Goal: Task Accomplishment & Management: Complete application form

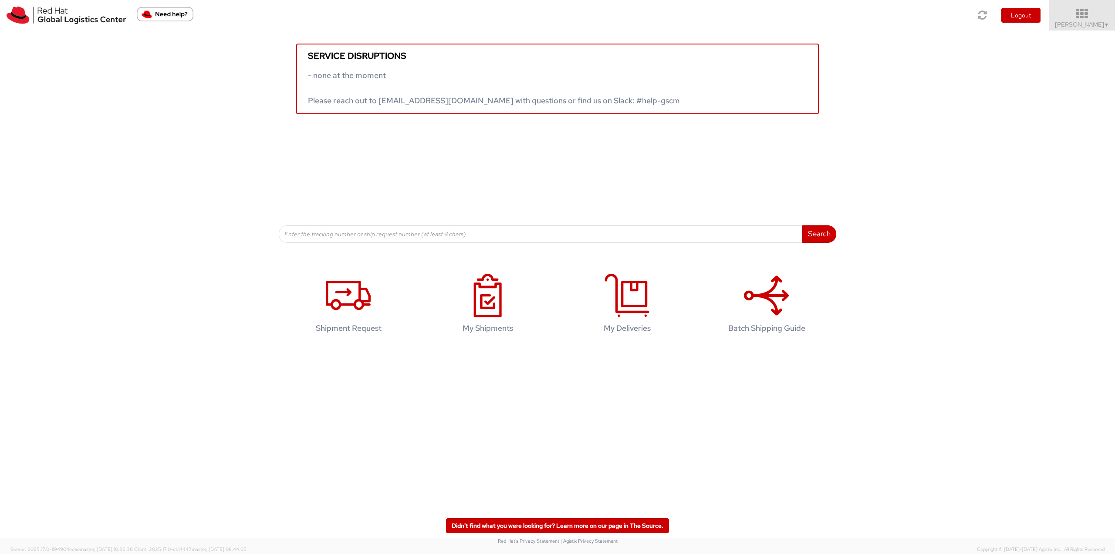
click at [1108, 13] on icon at bounding box center [1082, 14] width 76 height 12
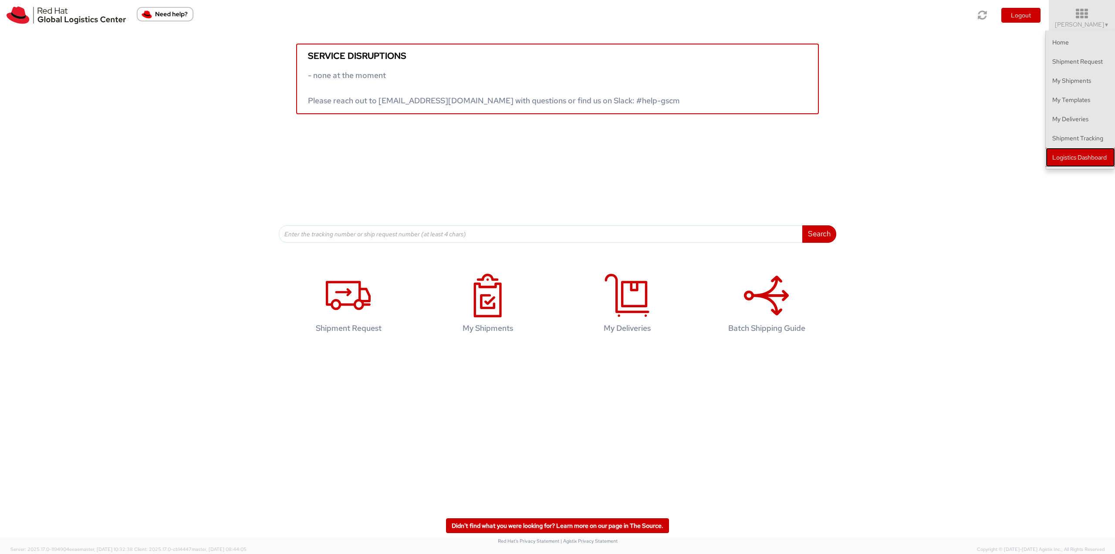
click at [1066, 151] on link "Logistics Dashboard" at bounding box center [1080, 157] width 69 height 19
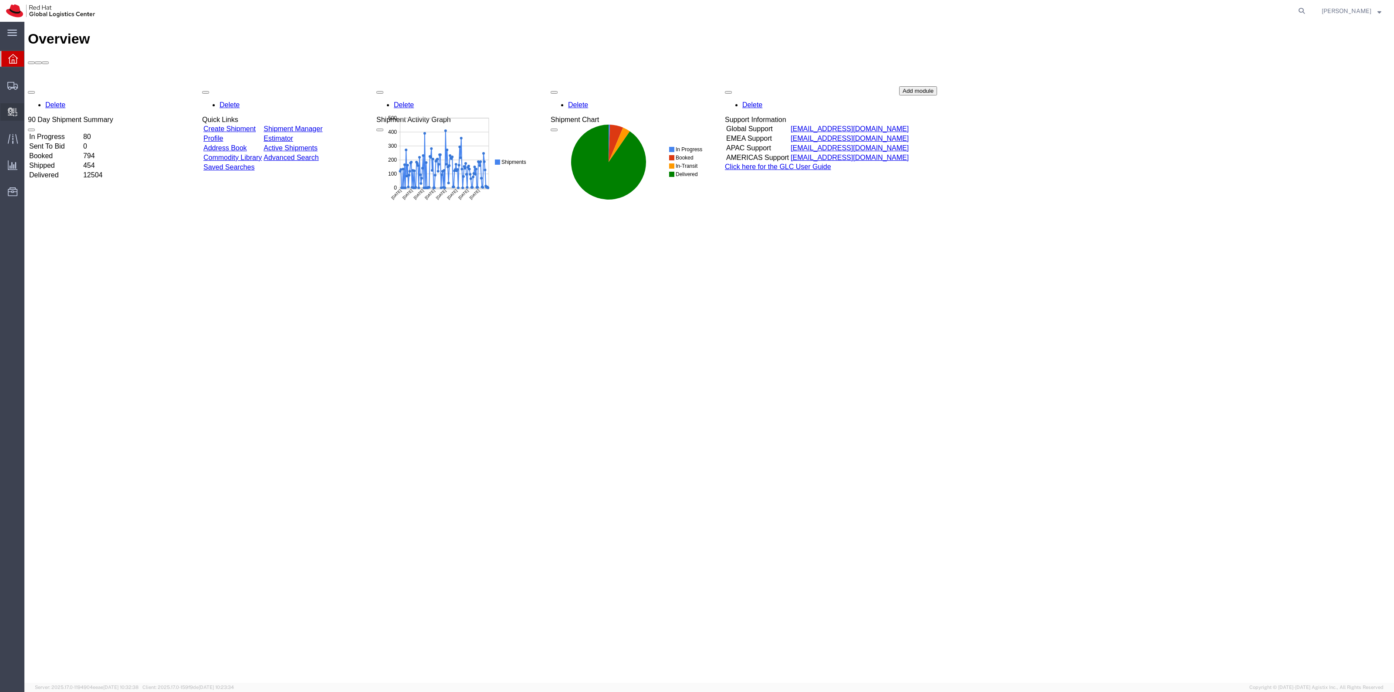
click at [0, 0] on span "Create Delivery" at bounding box center [0, 0] width 0 height 0
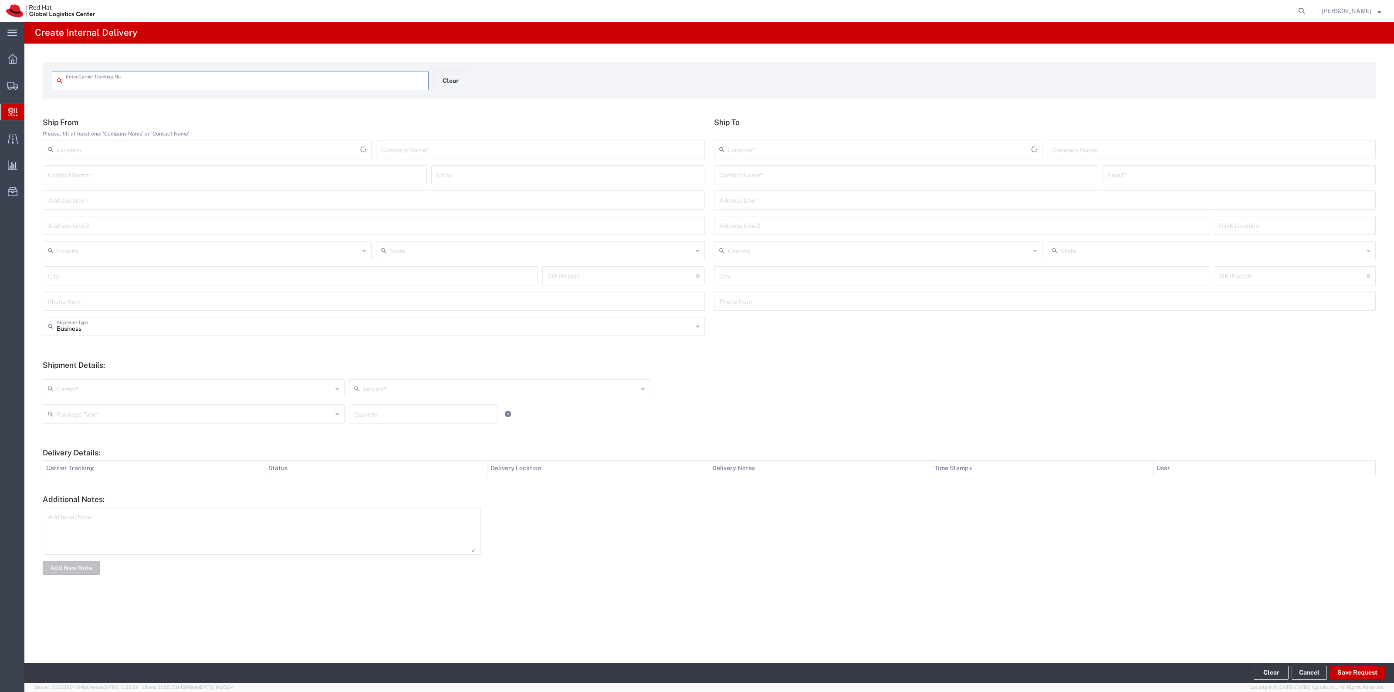
click at [157, 83] on input "text" at bounding box center [245, 79] width 358 height 15
type input "471726932562"
click at [859, 181] on input "text" at bounding box center [906, 181] width 374 height 15
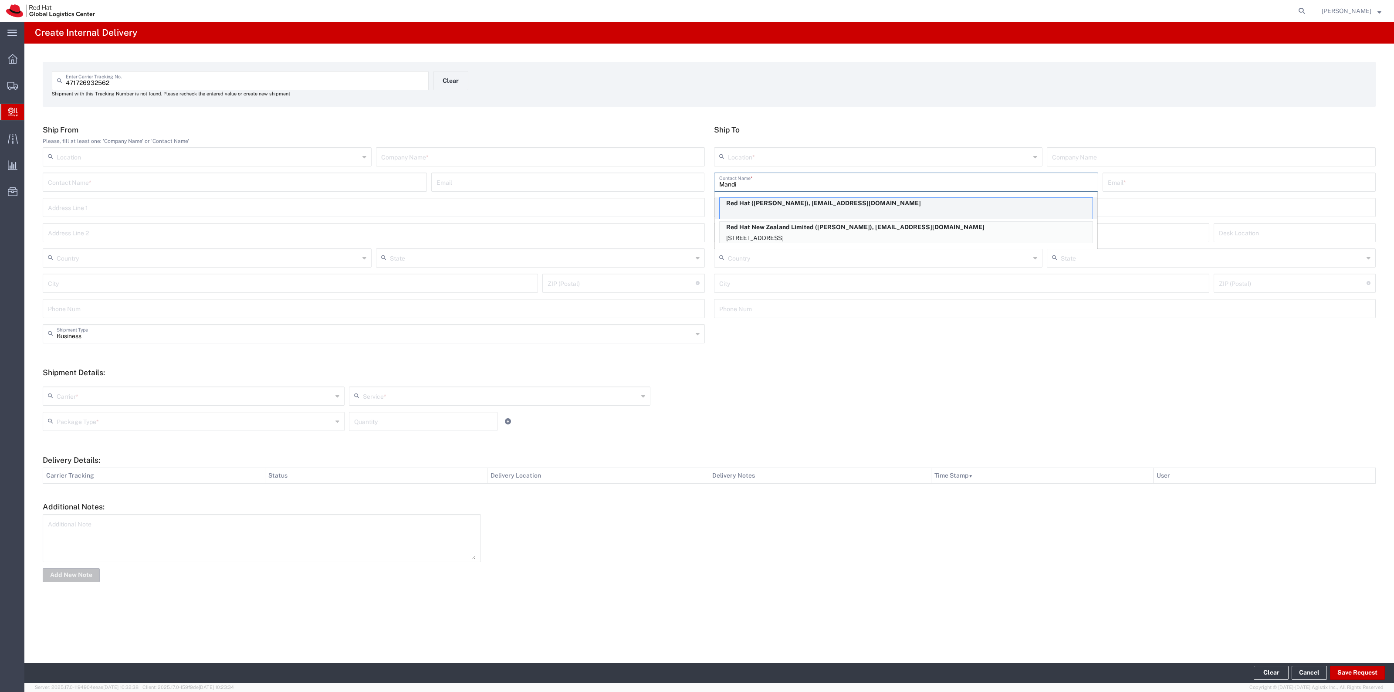
type input "Mandi"
click at [872, 209] on div "Red Hat ([PERSON_NAME]), [EMAIL_ADDRESS][DOMAIN_NAME]" at bounding box center [906, 208] width 374 height 22
type input "Red Hat"
type input "Mandi Lovie"
type input "amlovie@redhat.com"
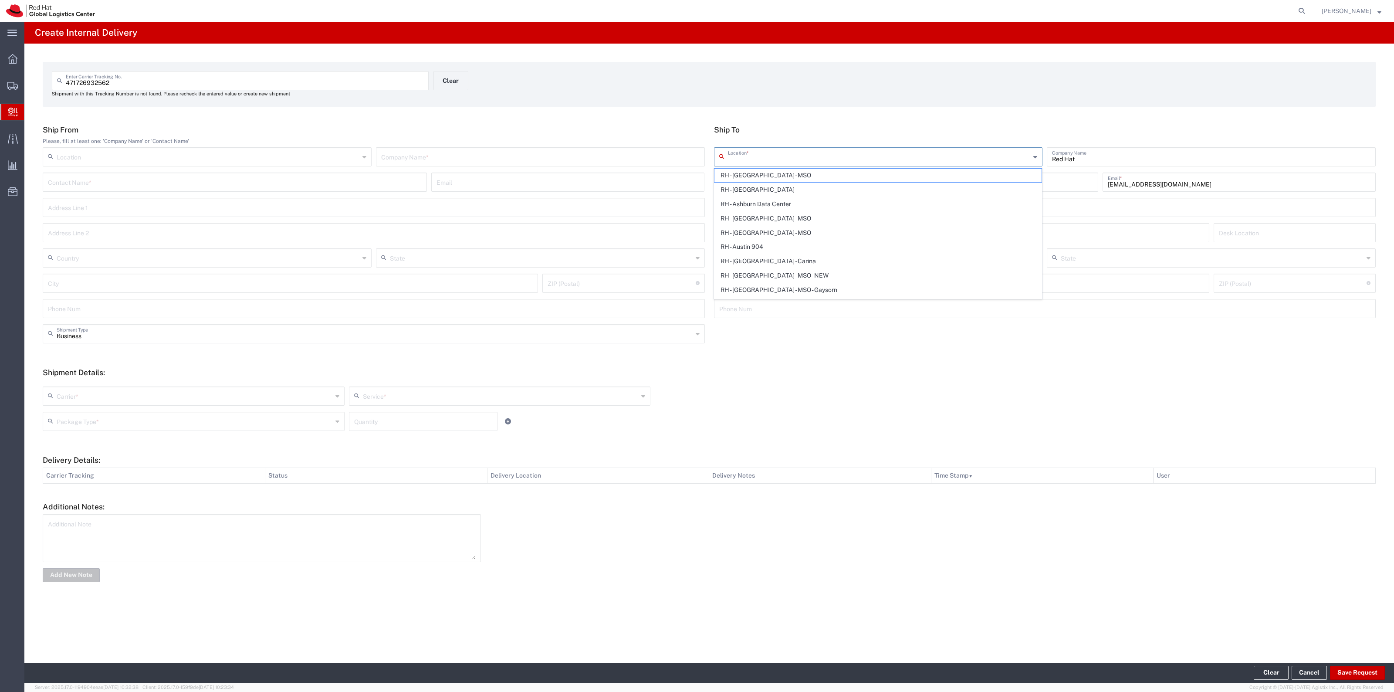
click at [788, 155] on input "text" at bounding box center [879, 156] width 303 height 15
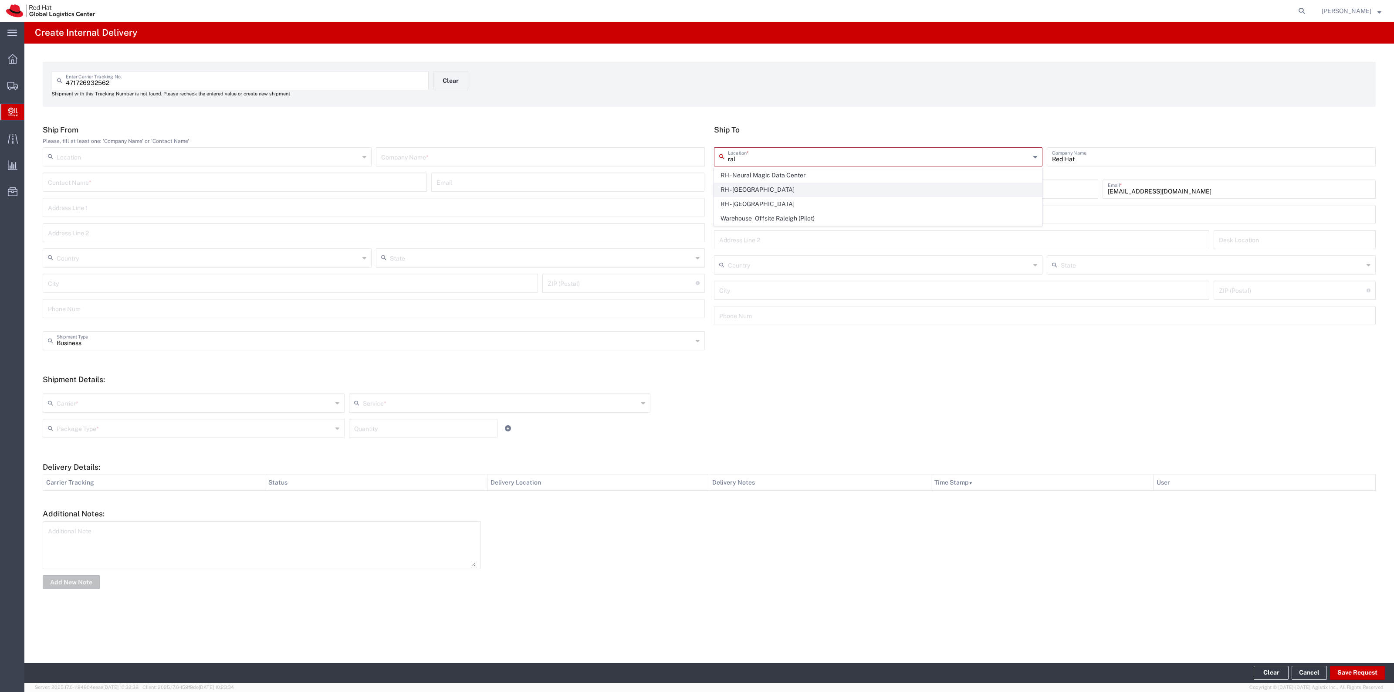
click at [760, 185] on span "RH - Raleigh" at bounding box center [877, 190] width 327 height 14
type input "RH - Raleigh"
type input "Red Hat, Inc."
type input "100 East Davie Street"
type input "United States"
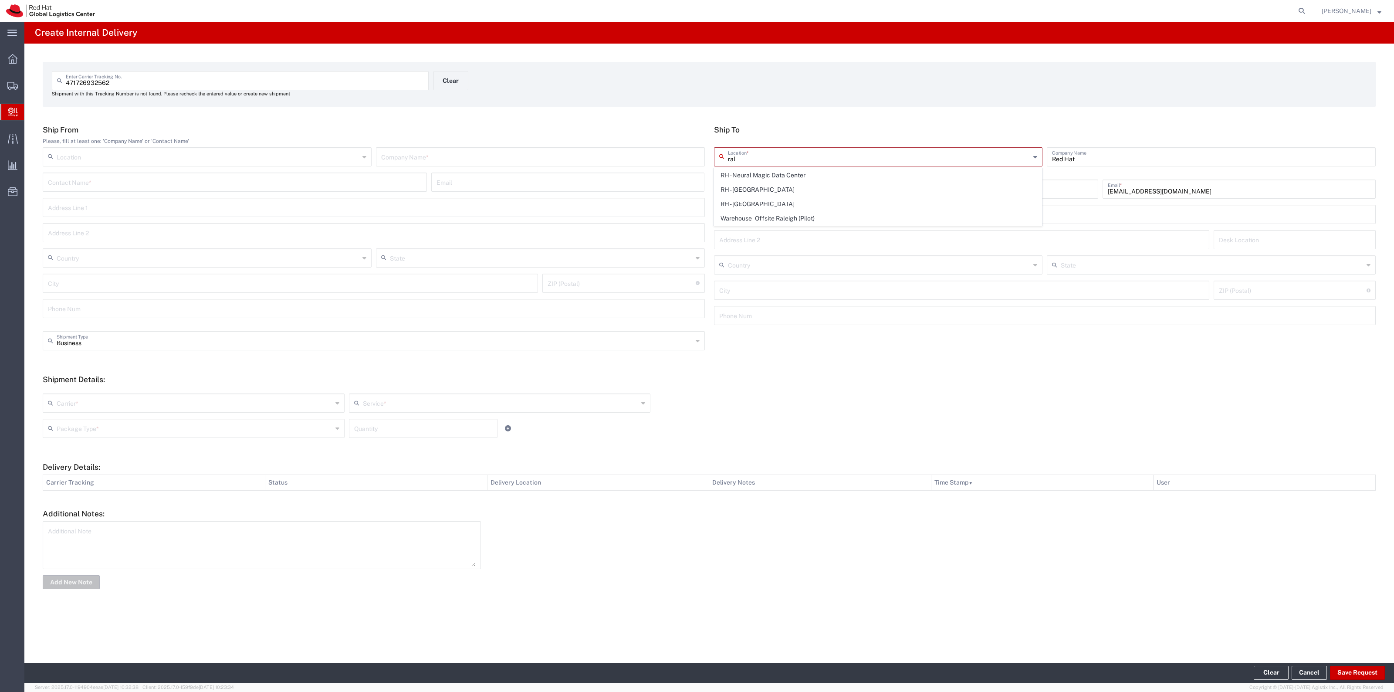
type input "RALEIGH"
type input "27601"
type input "919-754-4950"
type input "North Carolina"
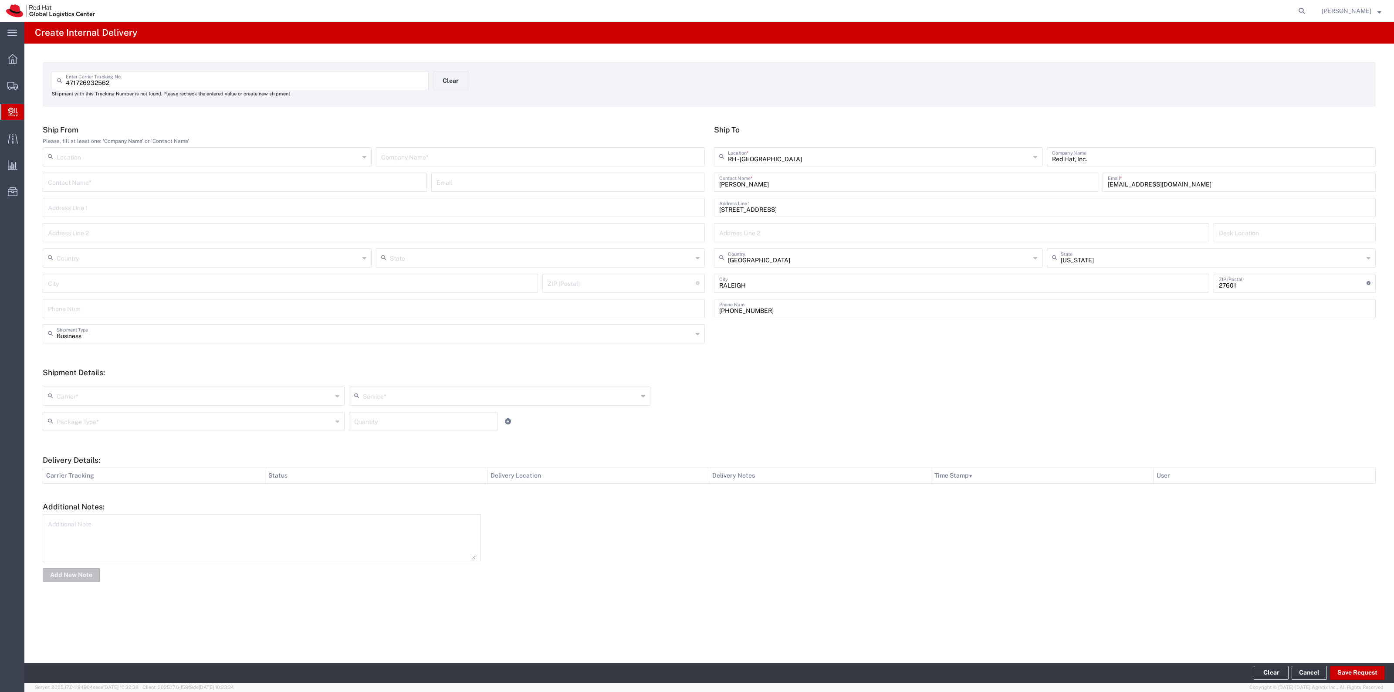
click at [666, 155] on input "text" at bounding box center [540, 156] width 318 height 15
type input "FedEx"
click at [258, 374] on h5 "Shipment Details:" at bounding box center [709, 372] width 1333 height 9
type input "RH - Raleigh"
click at [257, 388] on input "text" at bounding box center [195, 395] width 276 height 15
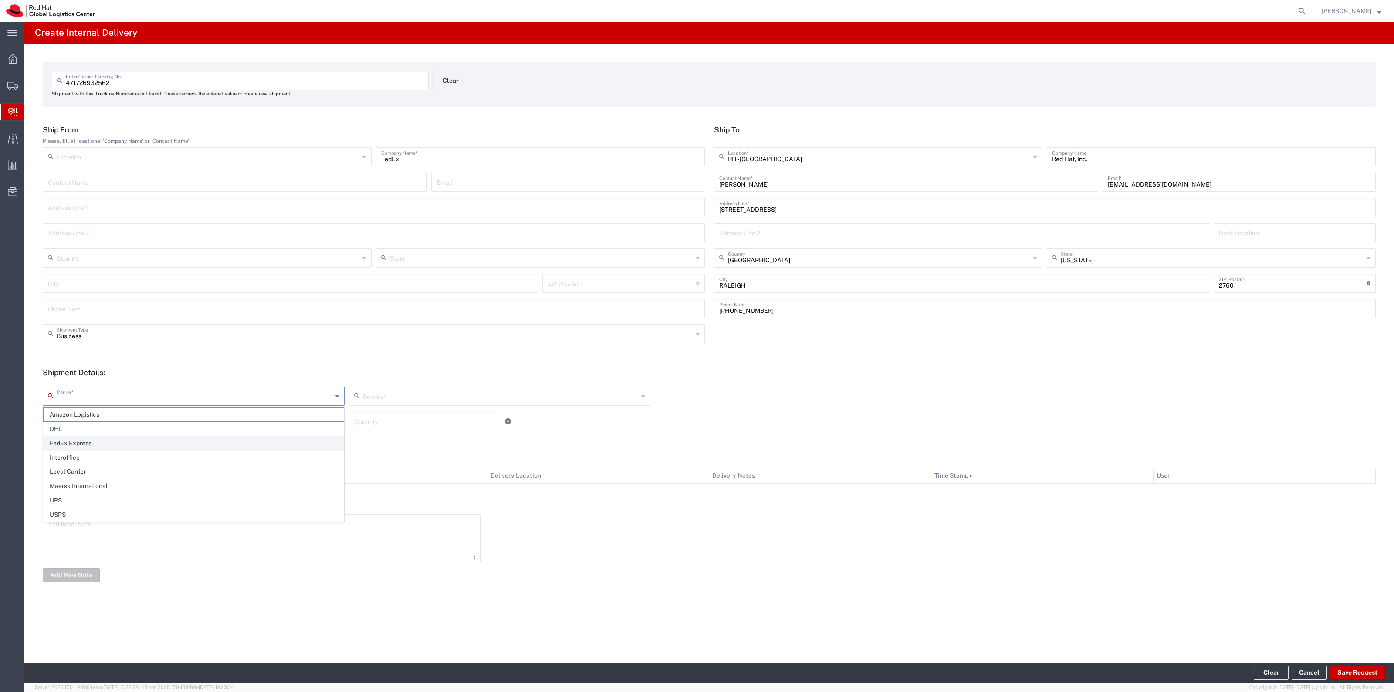
click at [173, 445] on span "FedEx Express" at bounding box center [194, 443] width 300 height 14
type input "FedEx Express"
click at [486, 381] on div "FedEx Express Carrier * Amazon Logistics DHL FedEx Express Interoffice Local Ca…" at bounding box center [709, 408] width 1342 height 57
click at [468, 390] on input "text" at bounding box center [501, 395] width 276 height 15
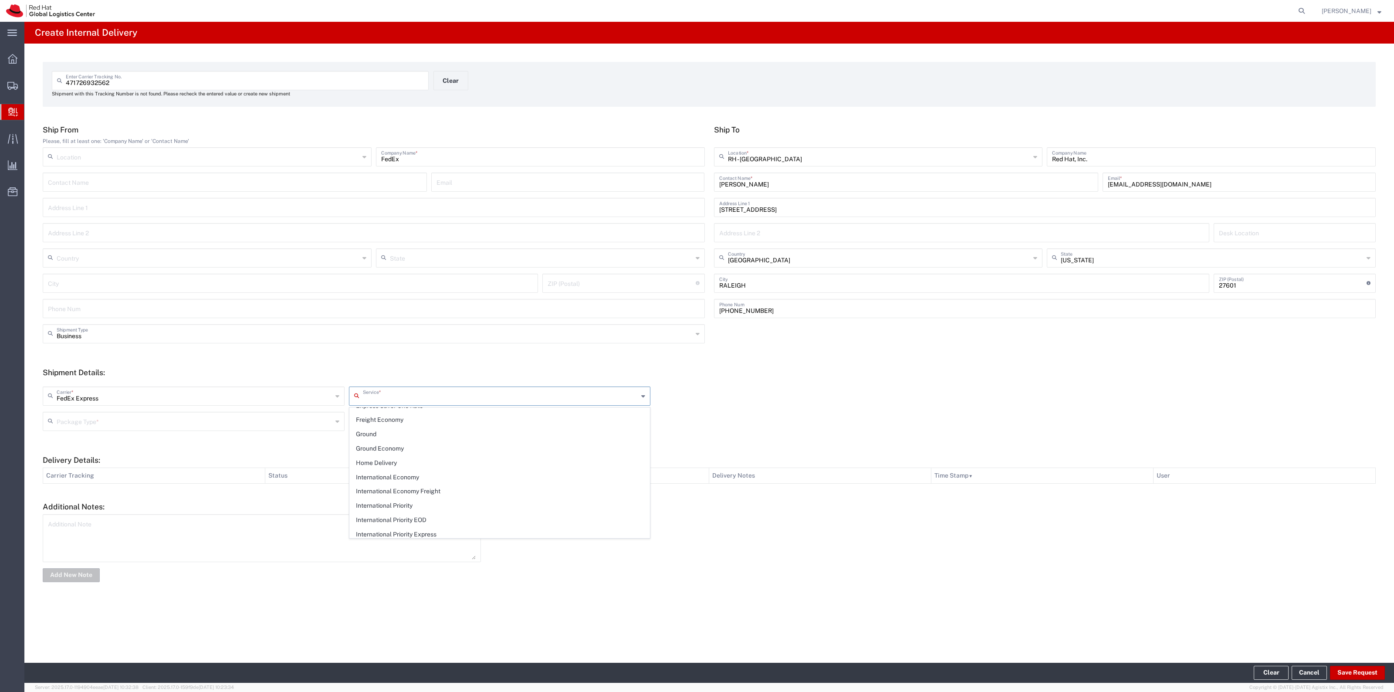
scroll to position [54, 0]
click at [436, 450] on span "Express Saver" at bounding box center [500, 446] width 300 height 14
type input "Express Saver"
click at [314, 422] on input "text" at bounding box center [195, 420] width 276 height 15
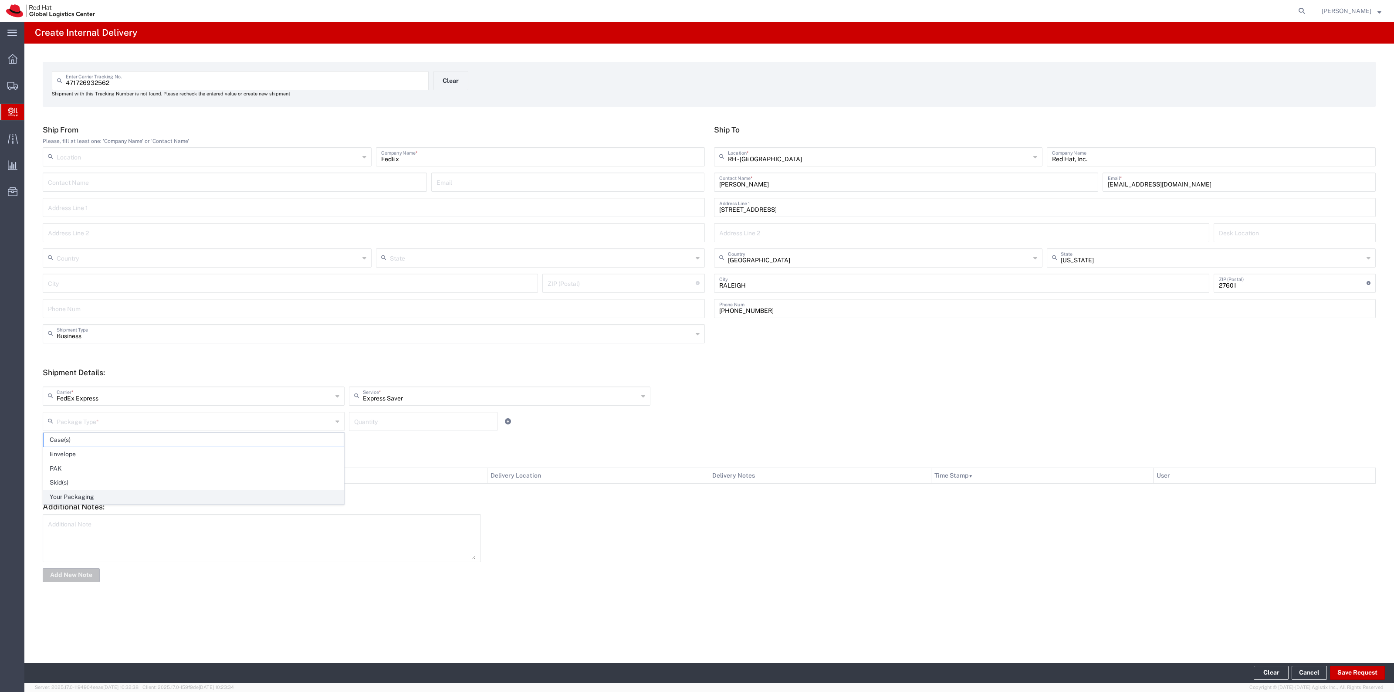
click at [145, 498] on span "Your Packaging" at bounding box center [194, 497] width 300 height 14
type input "Your Packaging"
click at [358, 418] on input "number" at bounding box center [423, 420] width 138 height 15
type input "1"
click at [1347, 669] on button "Save Request" at bounding box center [1357, 673] width 55 height 14
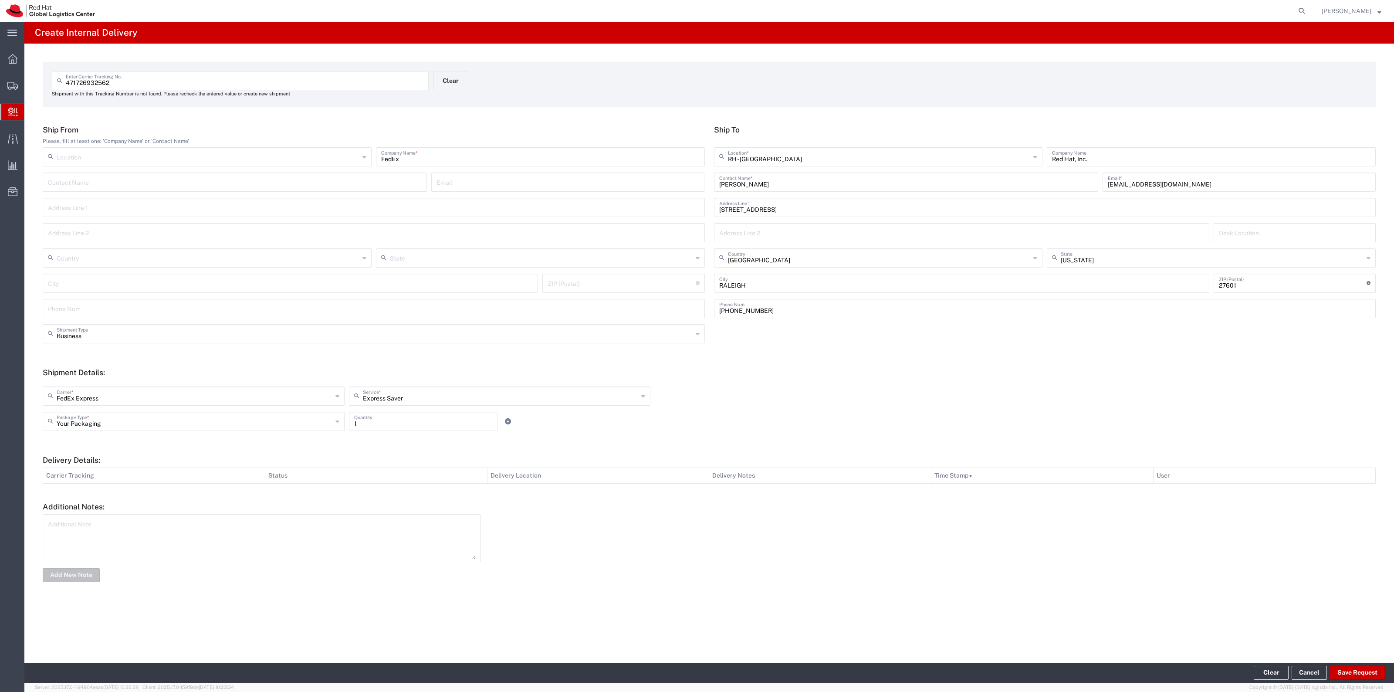
type input "United States"
type input "BOLINGBROOK"
type input "60440"
type input "Illinois"
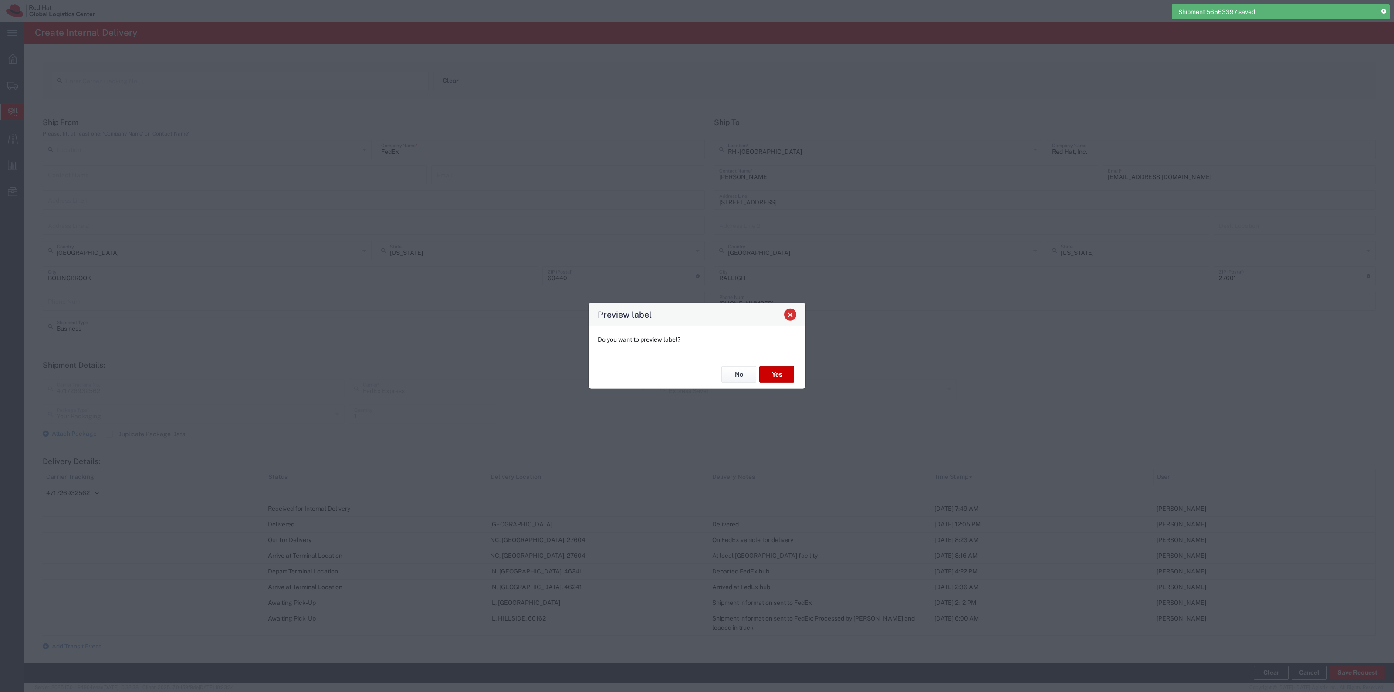
click at [786, 317] on button "Close" at bounding box center [790, 314] width 12 height 12
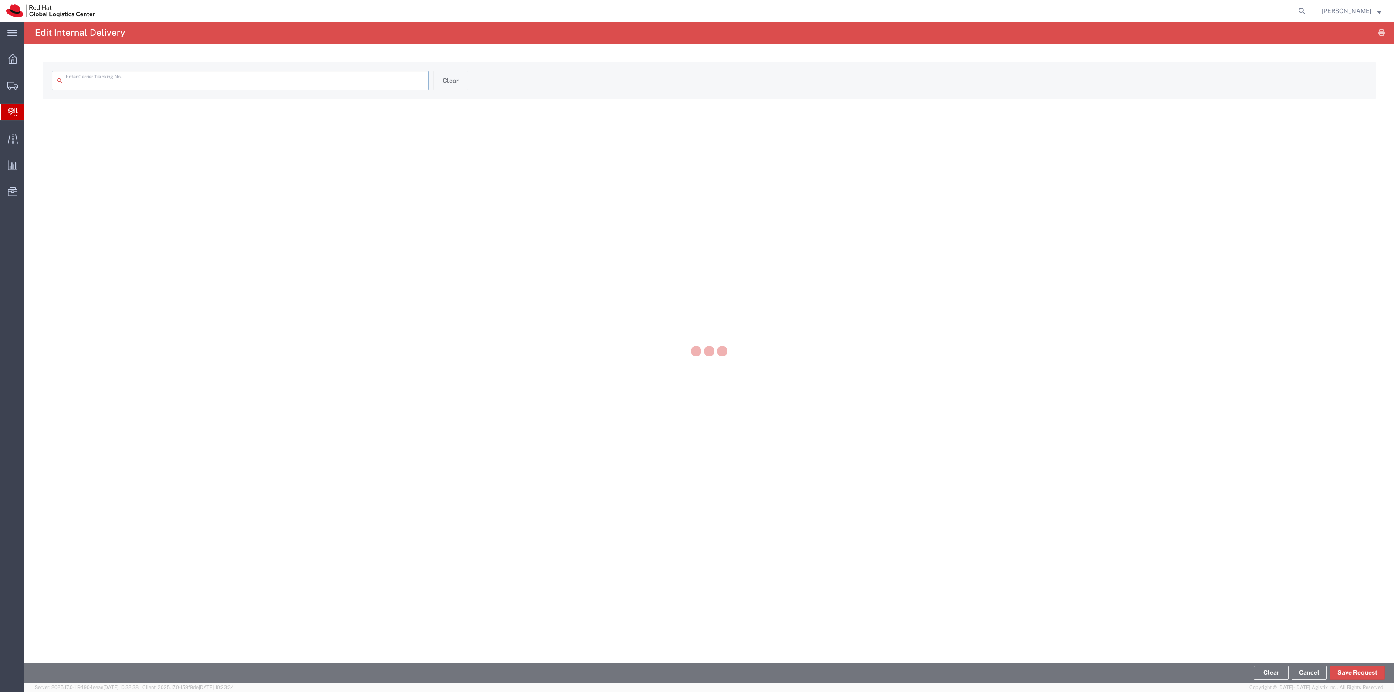
type input "471726932562"
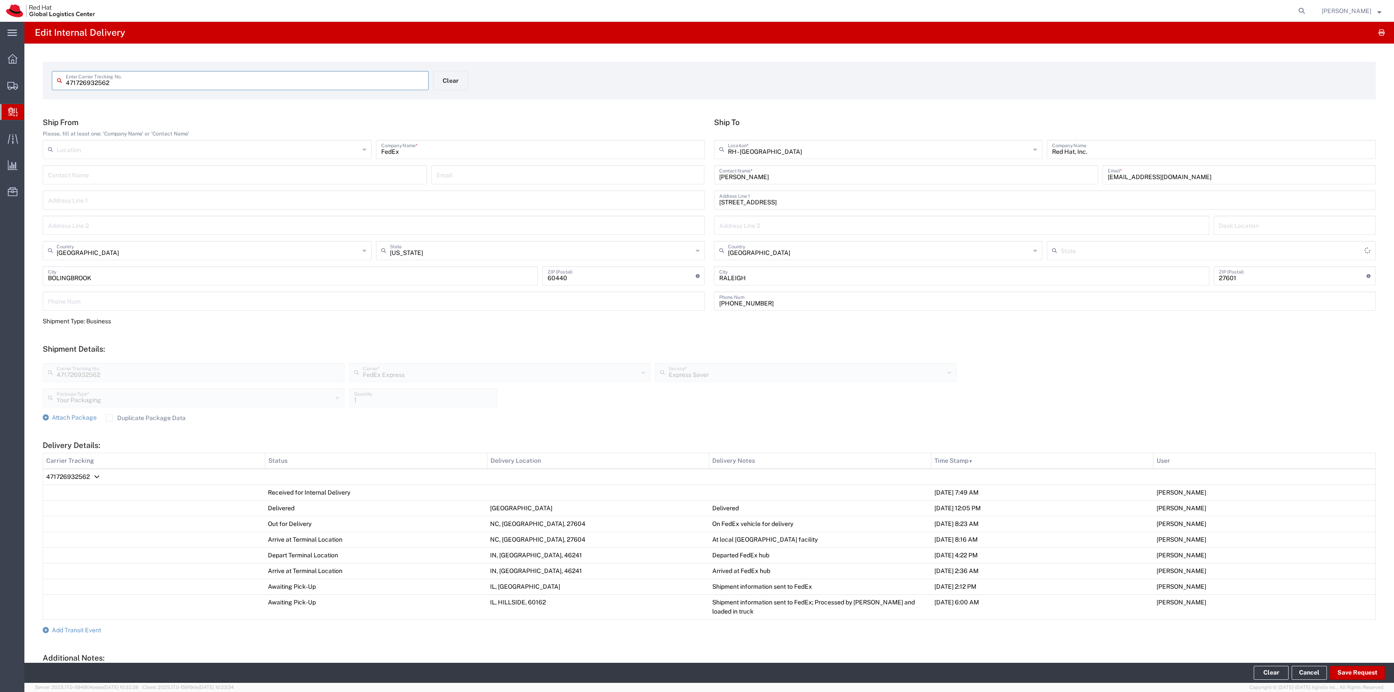
type input "North Carolina"
click at [1346, 666] on button "Save Request" at bounding box center [1357, 673] width 55 height 14
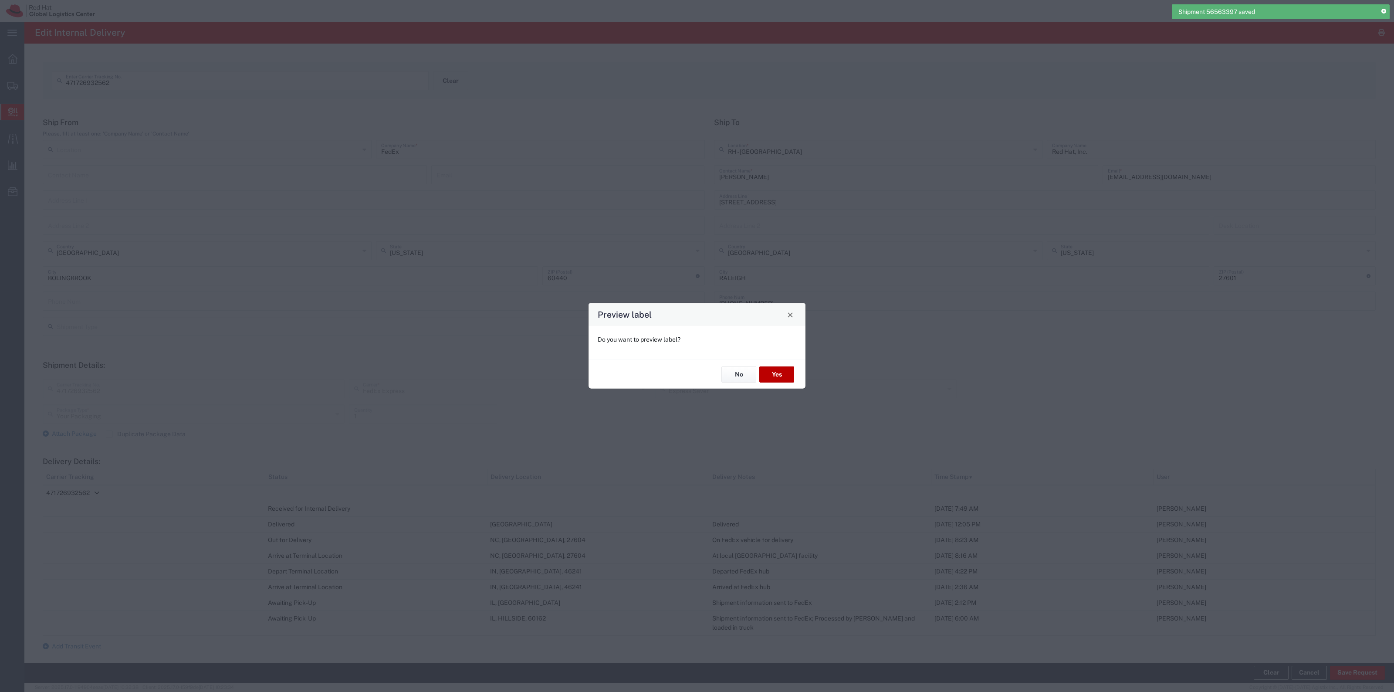
click at [790, 367] on button "Yes" at bounding box center [776, 374] width 35 height 16
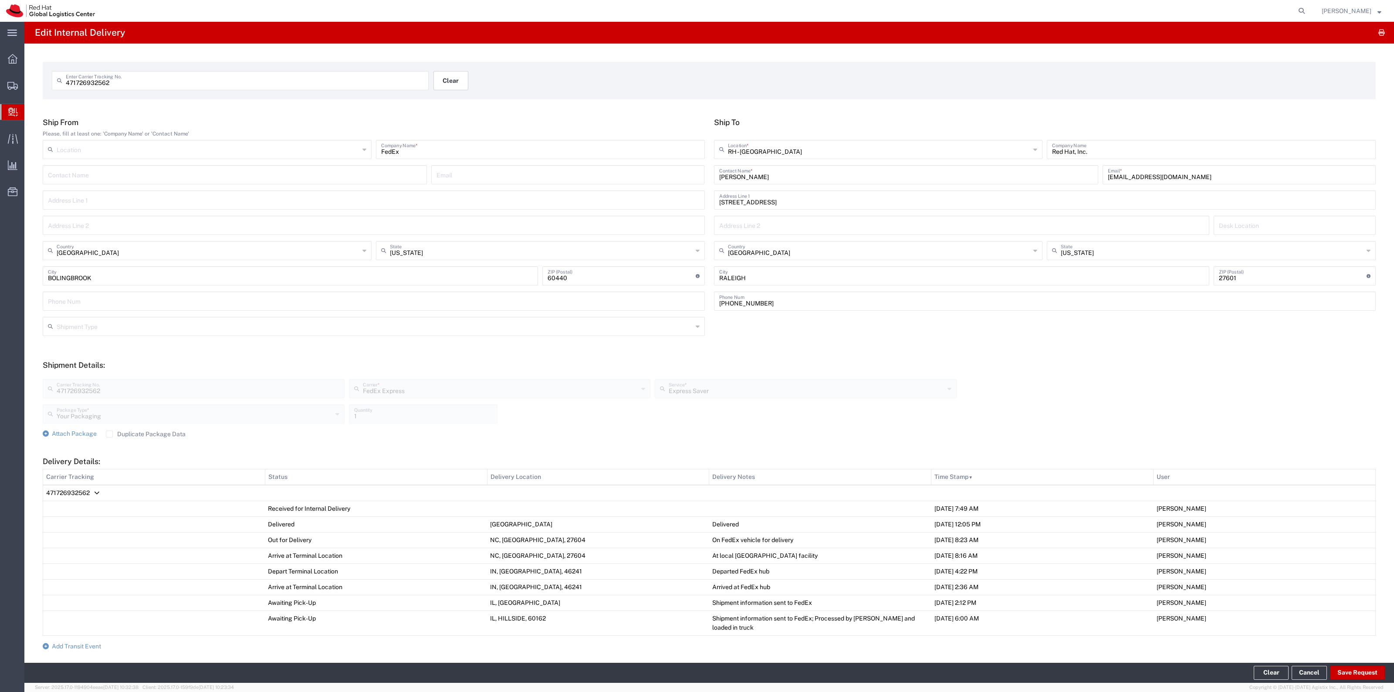
click at [463, 85] on button "Clear" at bounding box center [450, 80] width 35 height 19
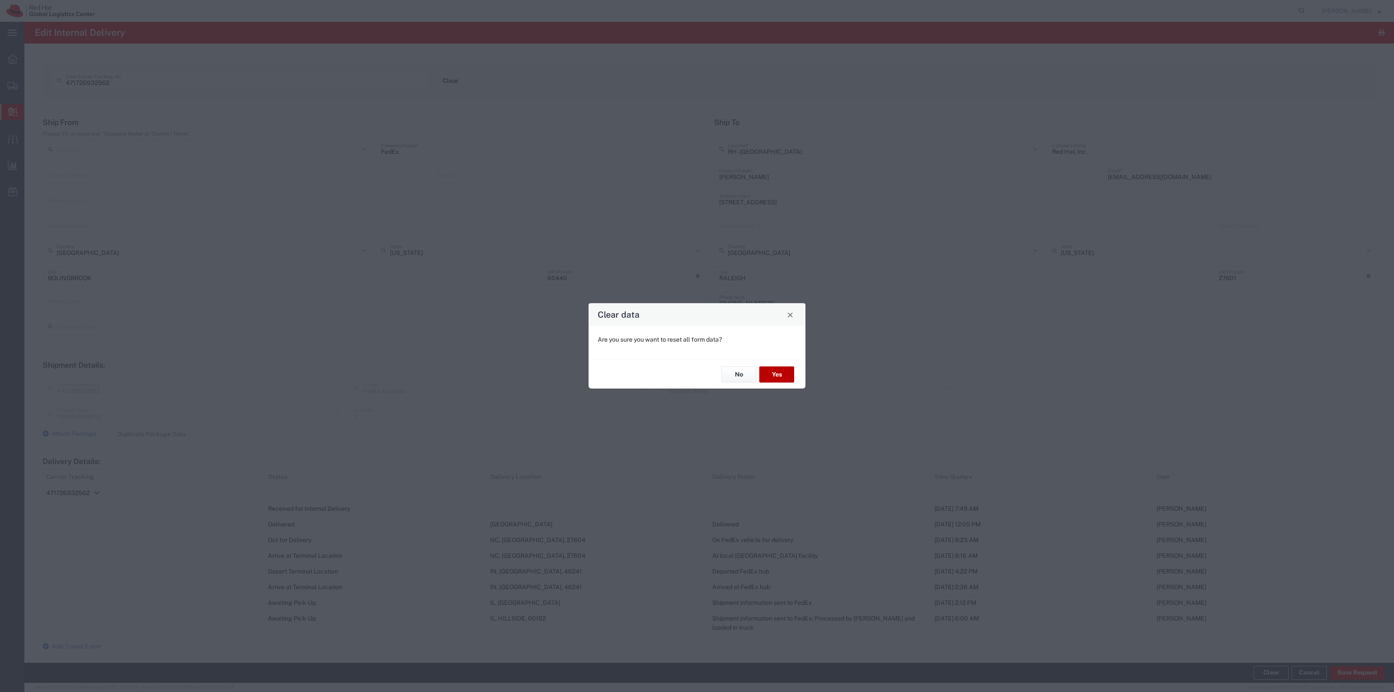
click at [770, 370] on button "Yes" at bounding box center [776, 374] width 35 height 16
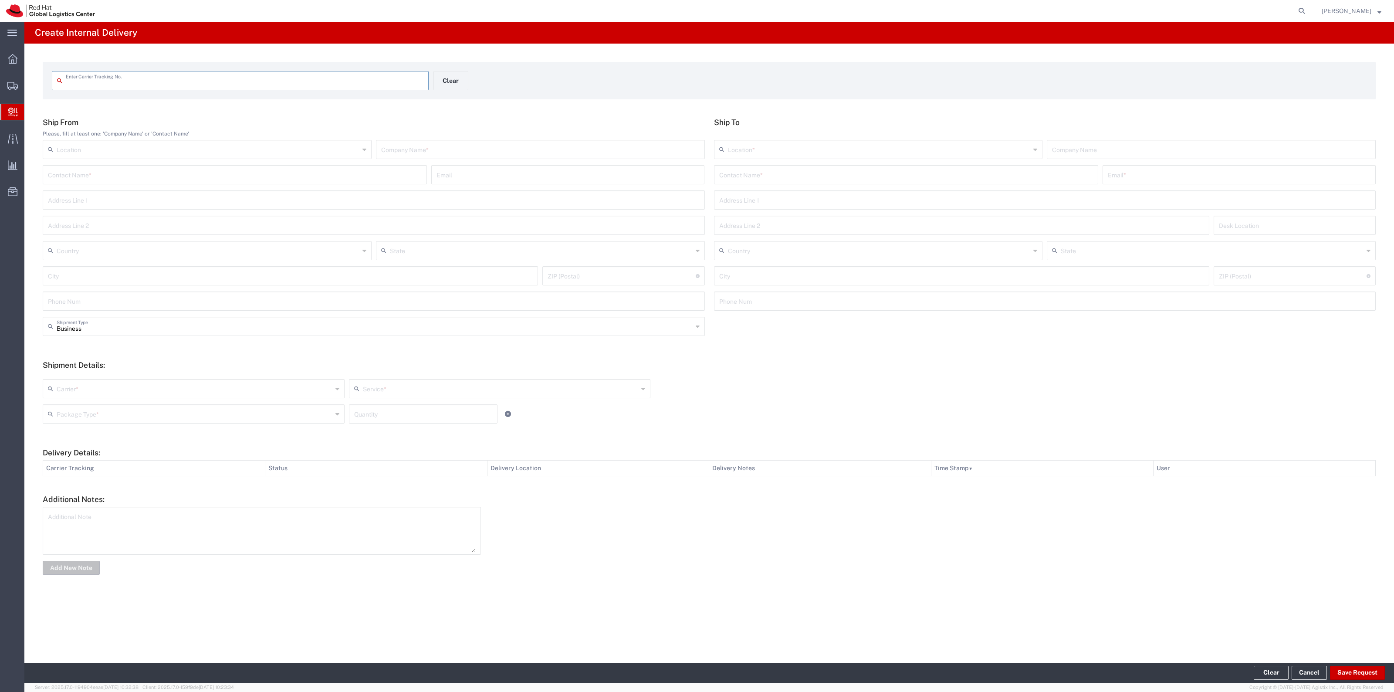
click at [349, 85] on input "text" at bounding box center [245, 79] width 358 height 15
type input "1Z0BE7950336288160"
click at [769, 182] on input "text" at bounding box center [906, 181] width 374 height 15
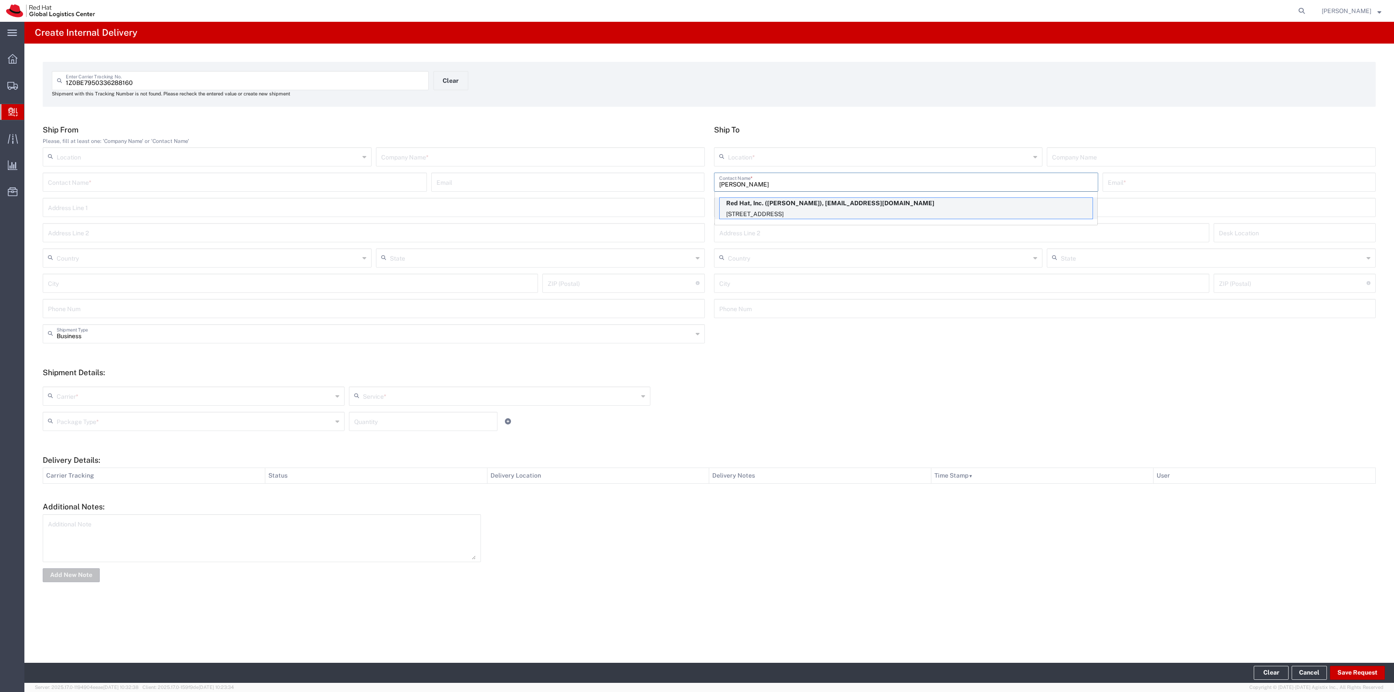
type input "Scott su"
drag, startPoint x: 770, startPoint y: 207, endPoint x: 668, endPoint y: 169, distance: 109.0
click at [770, 208] on div "Red Hat, Inc. (Scott Suehle), ssuehle@redhat.com 100 East Davie Street, 15S249,…" at bounding box center [906, 208] width 374 height 22
type input "RH - Raleigh"
type input "Red Hat, Inc."
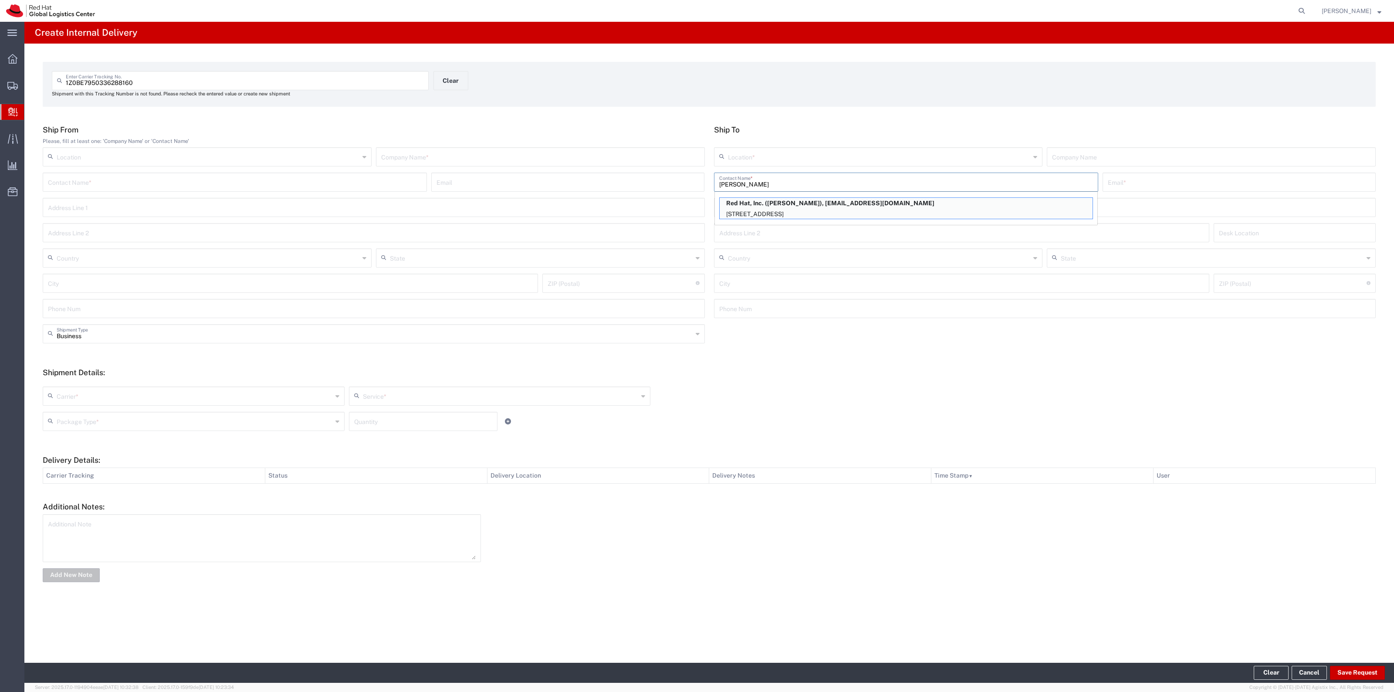
type input "Scott Suehle"
type input "ssuehle@redhat.com"
type input "100 East Davie Street"
type input "15S249"
type input "United States"
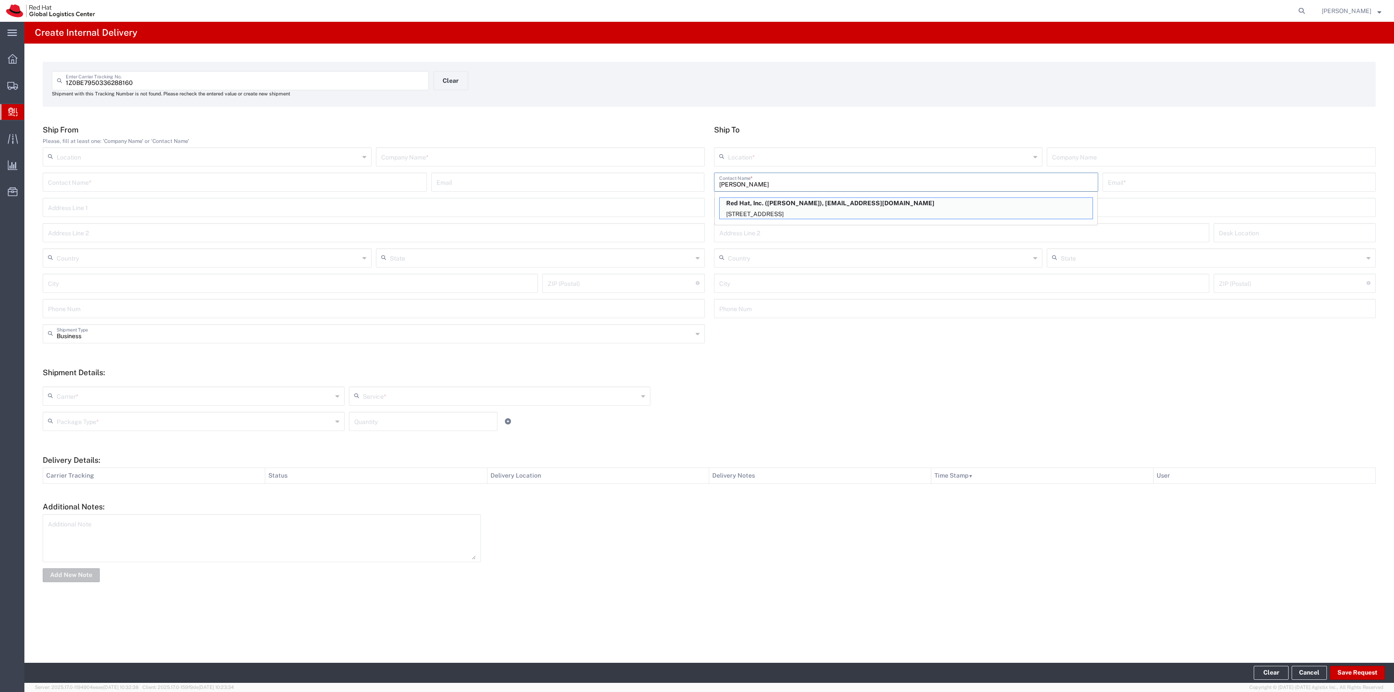
type input "RALEIGH"
type input "27601"
type input "North Carolina"
click at [649, 159] on input "text" at bounding box center [540, 156] width 318 height 15
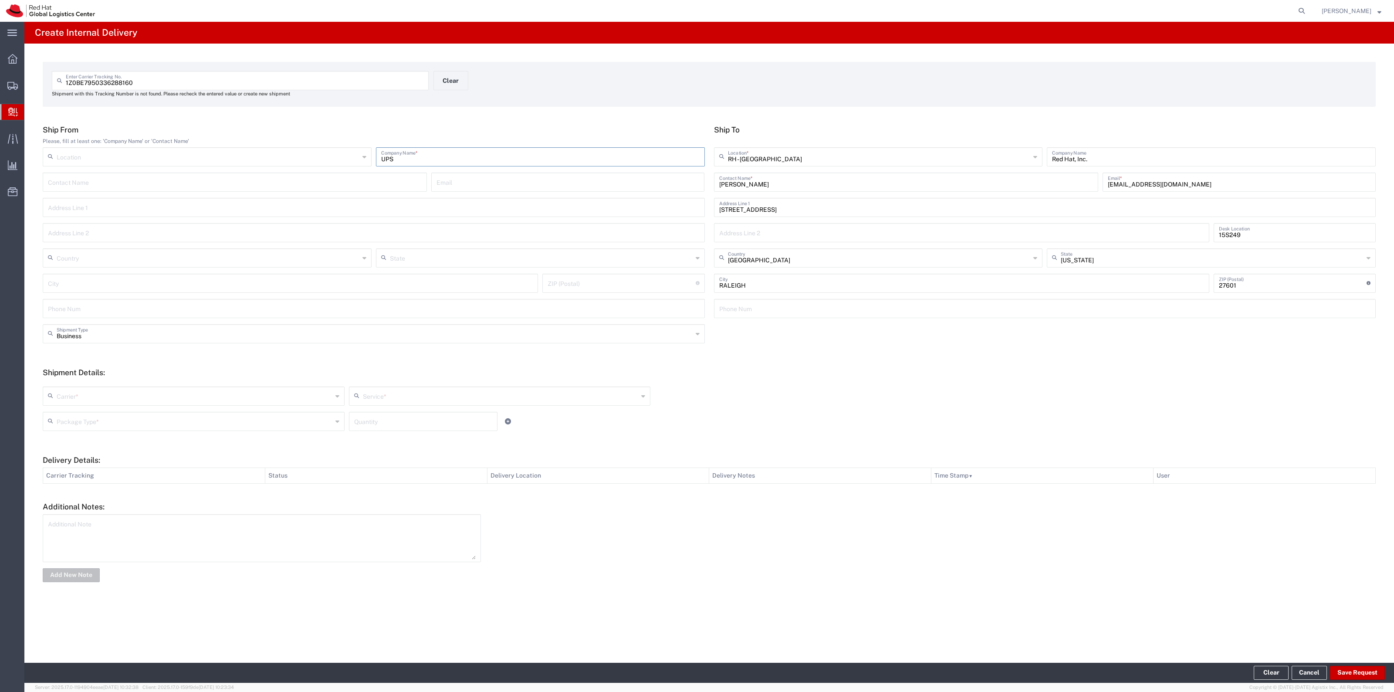
type input "UPS"
click at [60, 395] on input "text" at bounding box center [195, 395] width 276 height 15
click at [85, 502] on span "UPS" at bounding box center [194, 500] width 300 height 14
type input "UPS"
drag, startPoint x: 388, startPoint y: 395, endPoint x: 381, endPoint y: 437, distance: 41.9
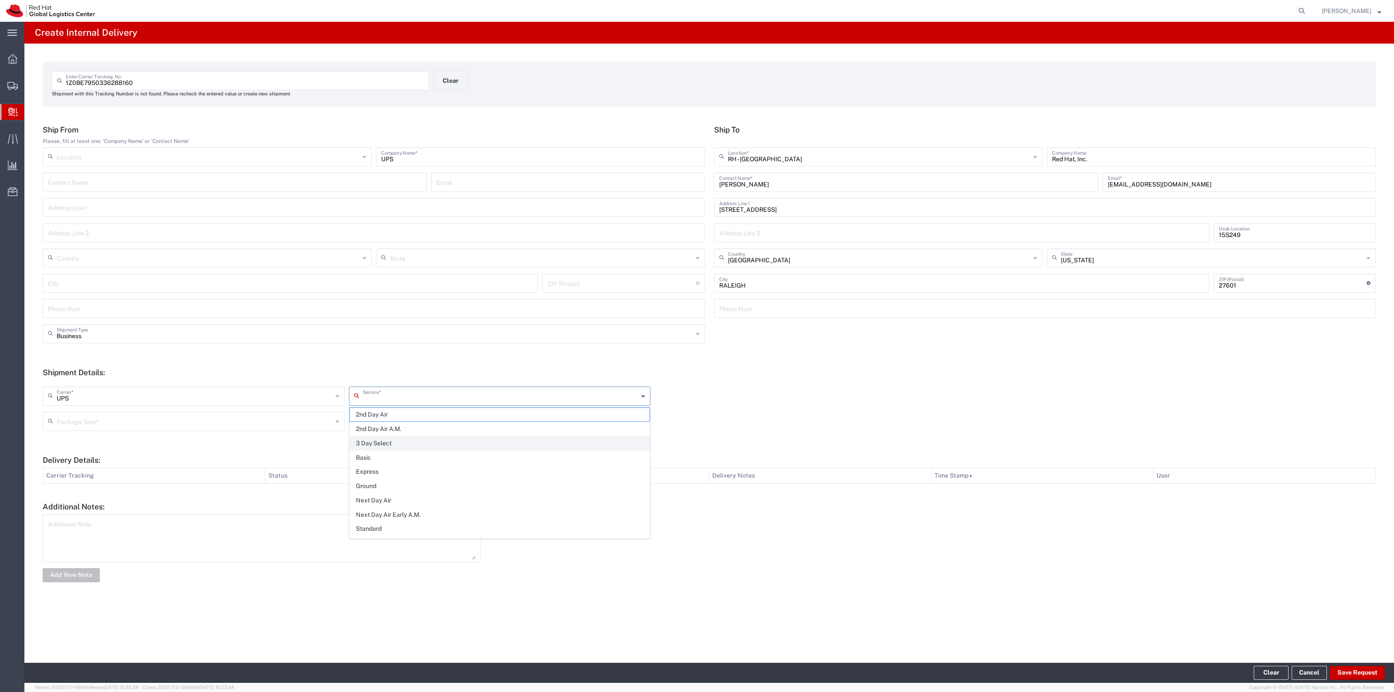
click at [388, 396] on input "text" at bounding box center [501, 395] width 276 height 15
click at [377, 486] on span "Ground" at bounding box center [500, 486] width 300 height 14
type input "Ground"
click at [330, 422] on input "text" at bounding box center [195, 420] width 276 height 15
drag, startPoint x: 238, startPoint y: 496, endPoint x: 354, endPoint y: 426, distance: 135.8
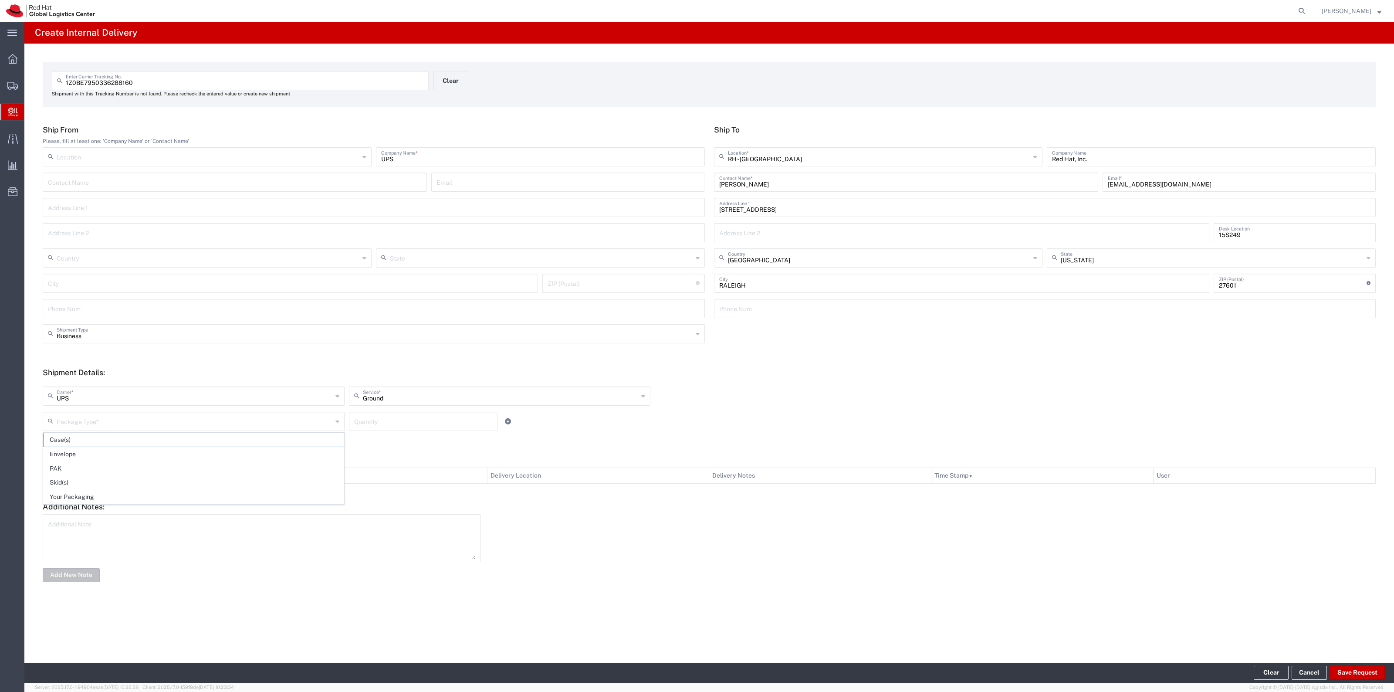
click at [238, 495] on span "Your Packaging" at bounding box center [194, 497] width 300 height 14
type input "Your Packaging"
click at [377, 417] on input "number" at bounding box center [423, 420] width 138 height 15
type input "1"
click at [1351, 668] on button "Save Request" at bounding box center [1357, 673] width 55 height 14
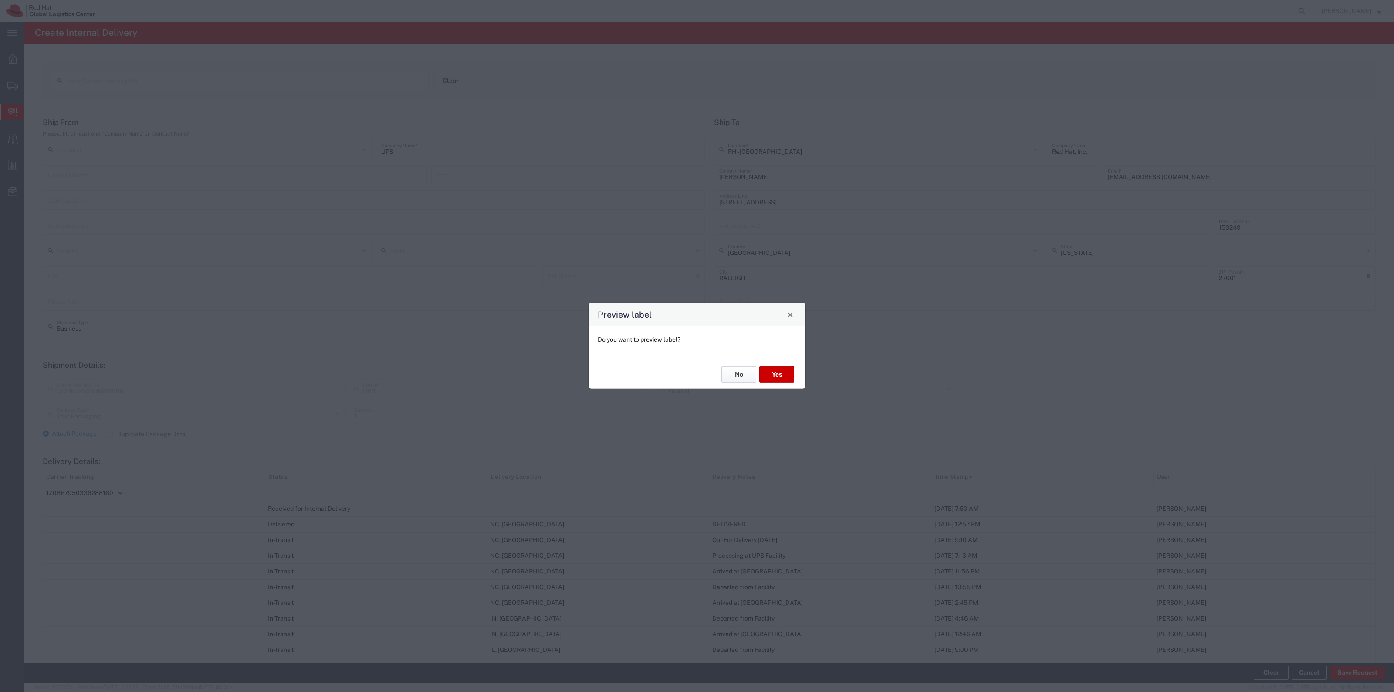
click at [746, 372] on button "No" at bounding box center [738, 374] width 35 height 16
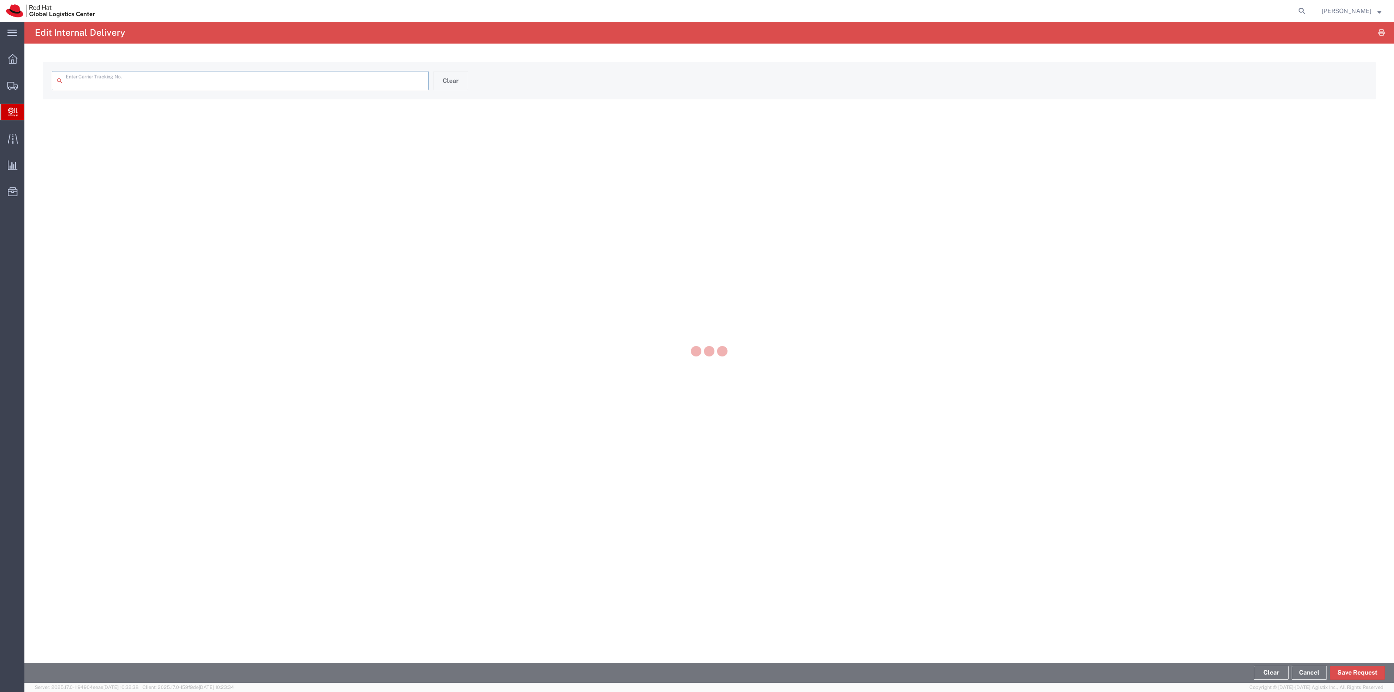
type input "1Z0BE7950336288160"
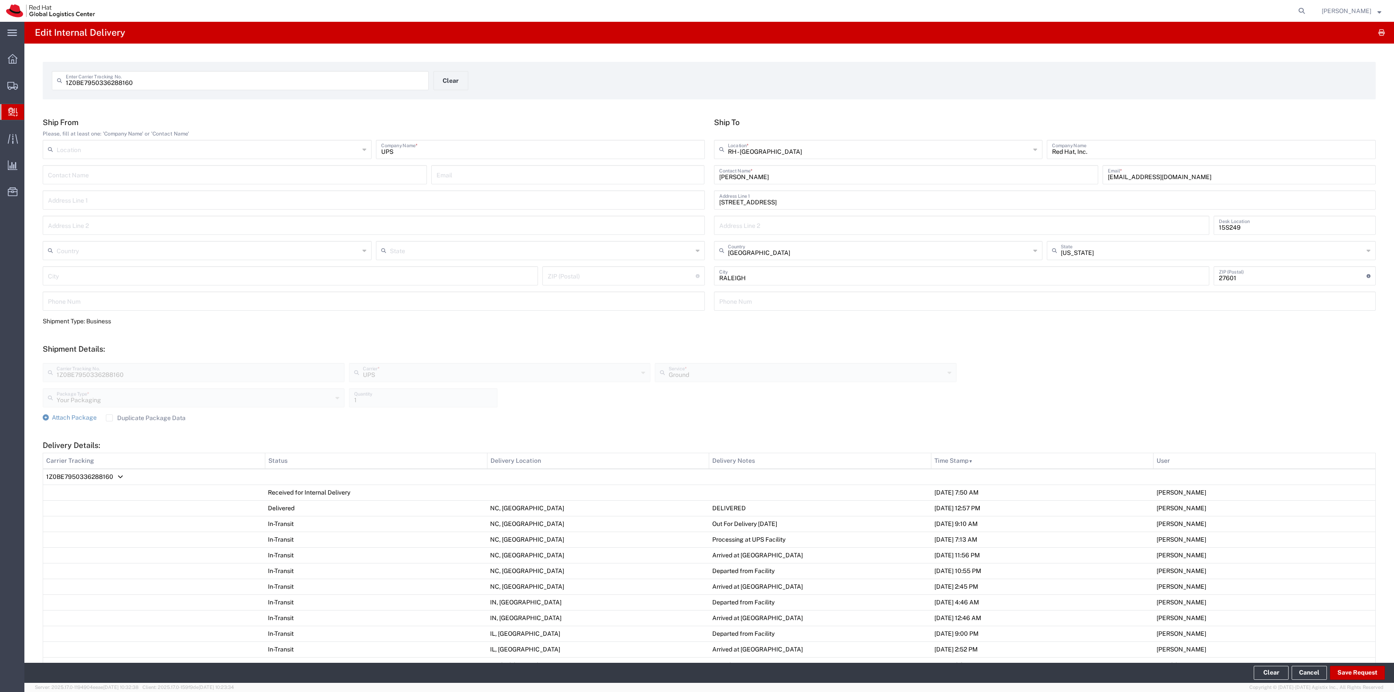
drag, startPoint x: 165, startPoint y: 416, endPoint x: 47, endPoint y: 408, distance: 117.9
click at [164, 416] on label "Duplicate Package Data" at bounding box center [146, 417] width 80 height 7
click at [109, 418] on input "Duplicate Package Data" at bounding box center [109, 418] width 0 height 0
click at [64, 419] on span "Attach Package" at bounding box center [74, 417] width 45 height 7
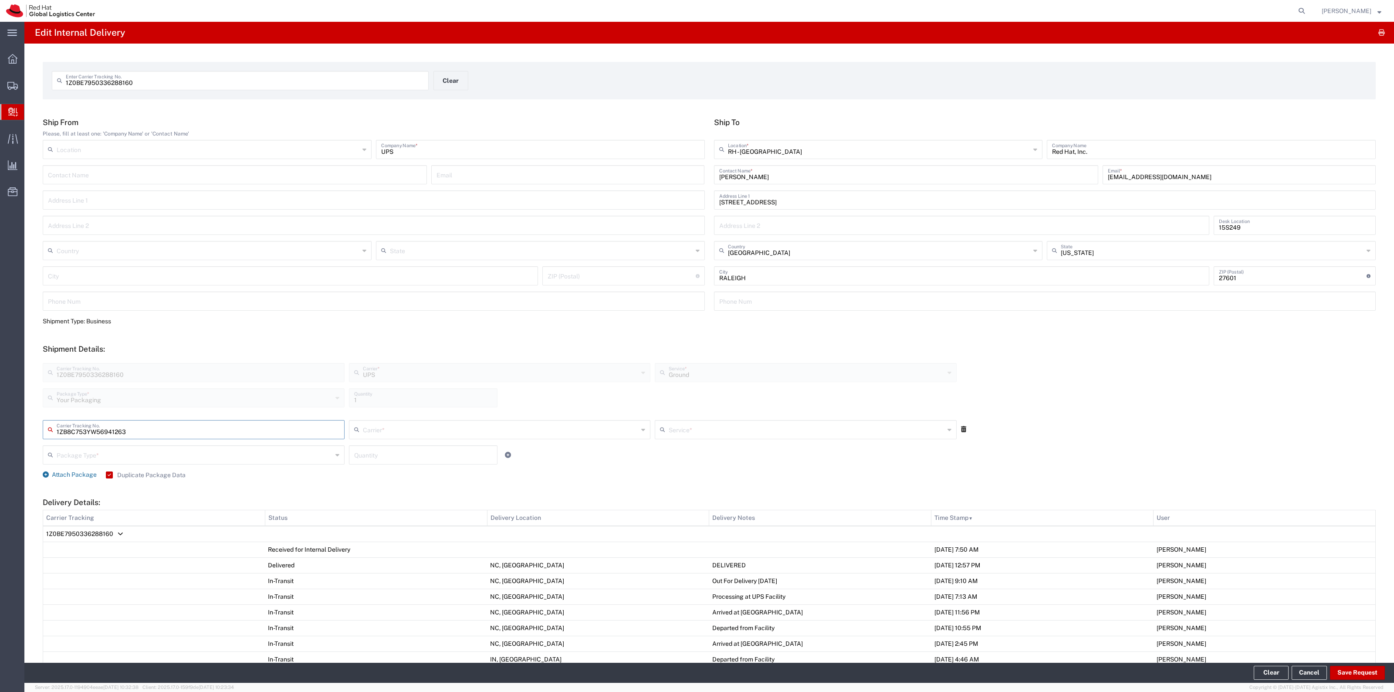
type input "1ZB8C753YW56941263"
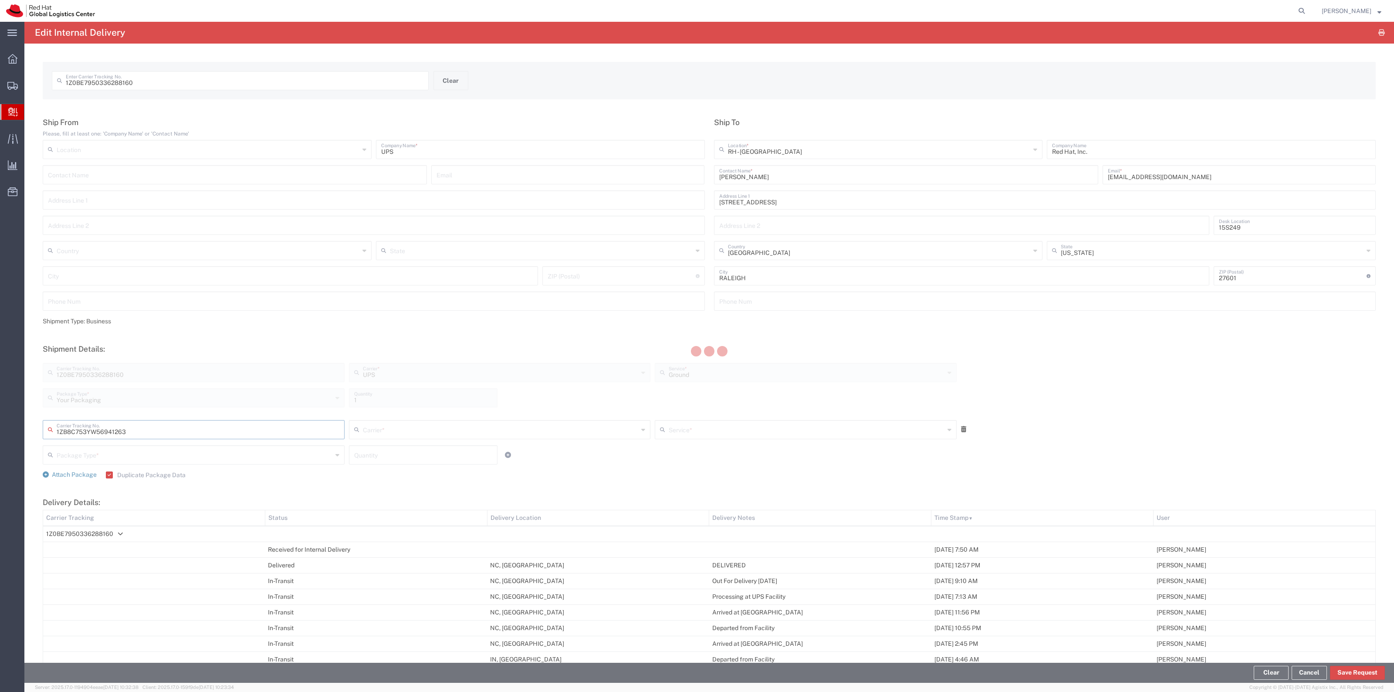
type input "UPS"
type input "Your Packaging"
type input "1"
type input "Ground"
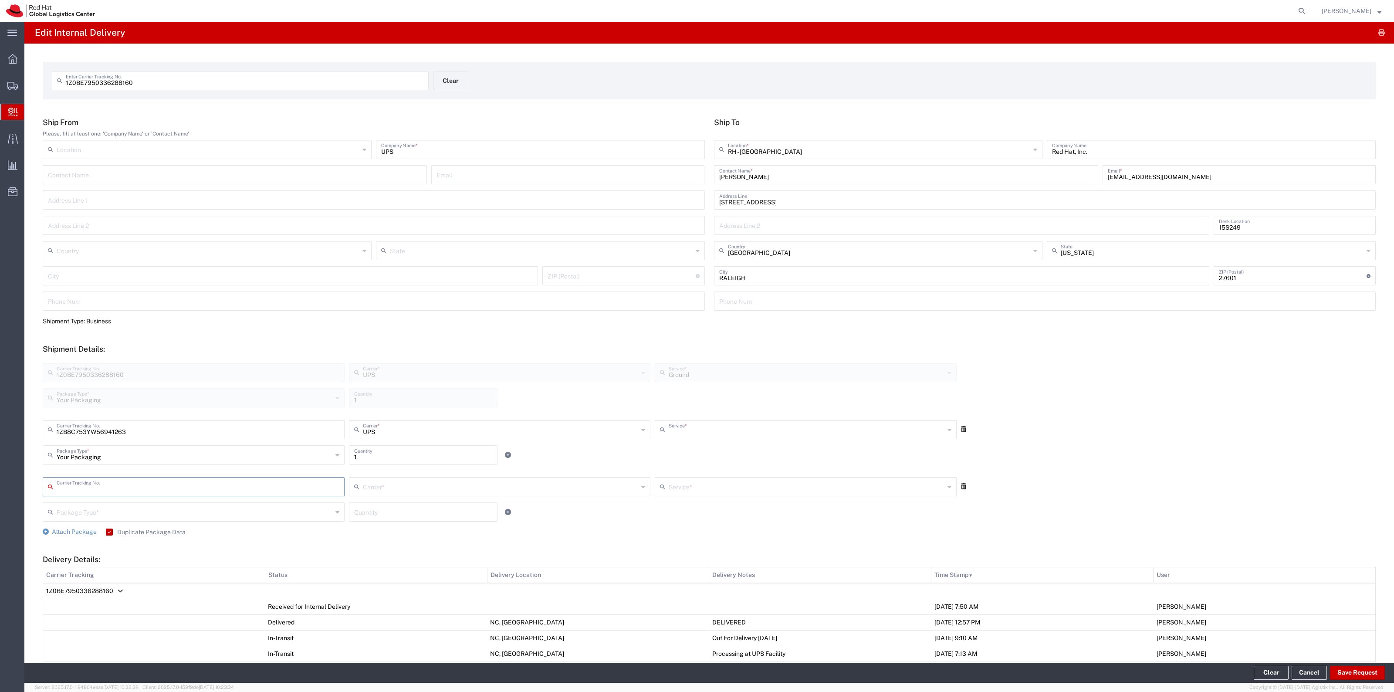
click at [747, 425] on input "text" at bounding box center [807, 428] width 276 height 15
click at [723, 522] on span "UPS SAVER" at bounding box center [801, 522] width 298 height 14
type input "UPS SAVER"
click at [1345, 666] on button "Save Request" at bounding box center [1357, 673] width 55 height 14
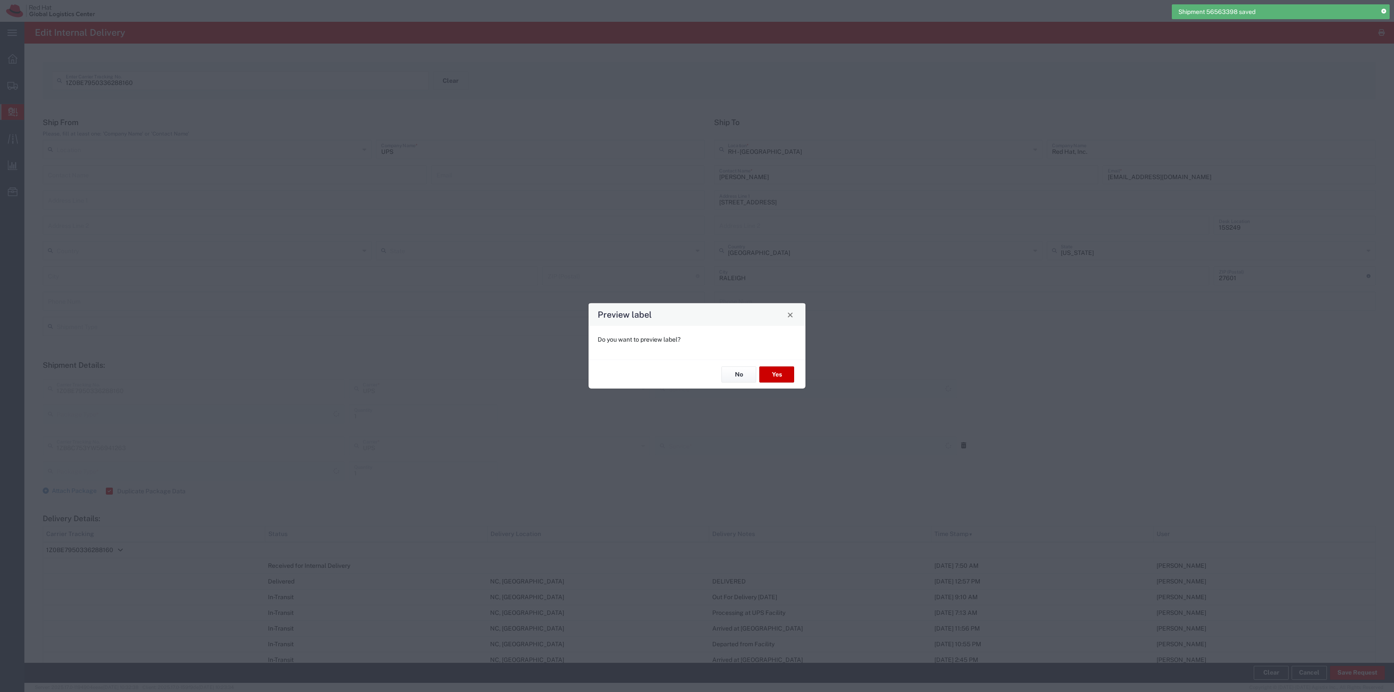
type input "Your Packaging"
type input "Ground"
type input "Your Packaging"
type input "UPS SAVER"
click at [776, 375] on button "Yes" at bounding box center [776, 374] width 35 height 16
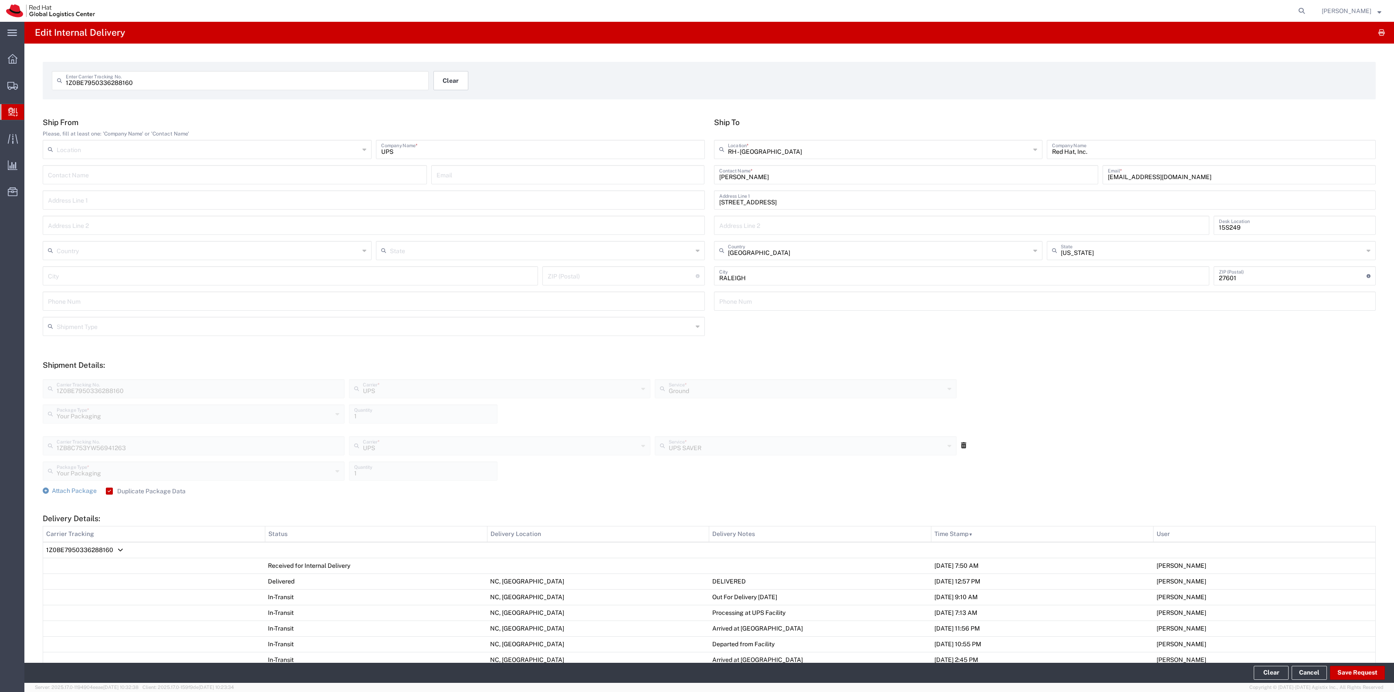
click at [455, 75] on button "Clear" at bounding box center [450, 80] width 35 height 19
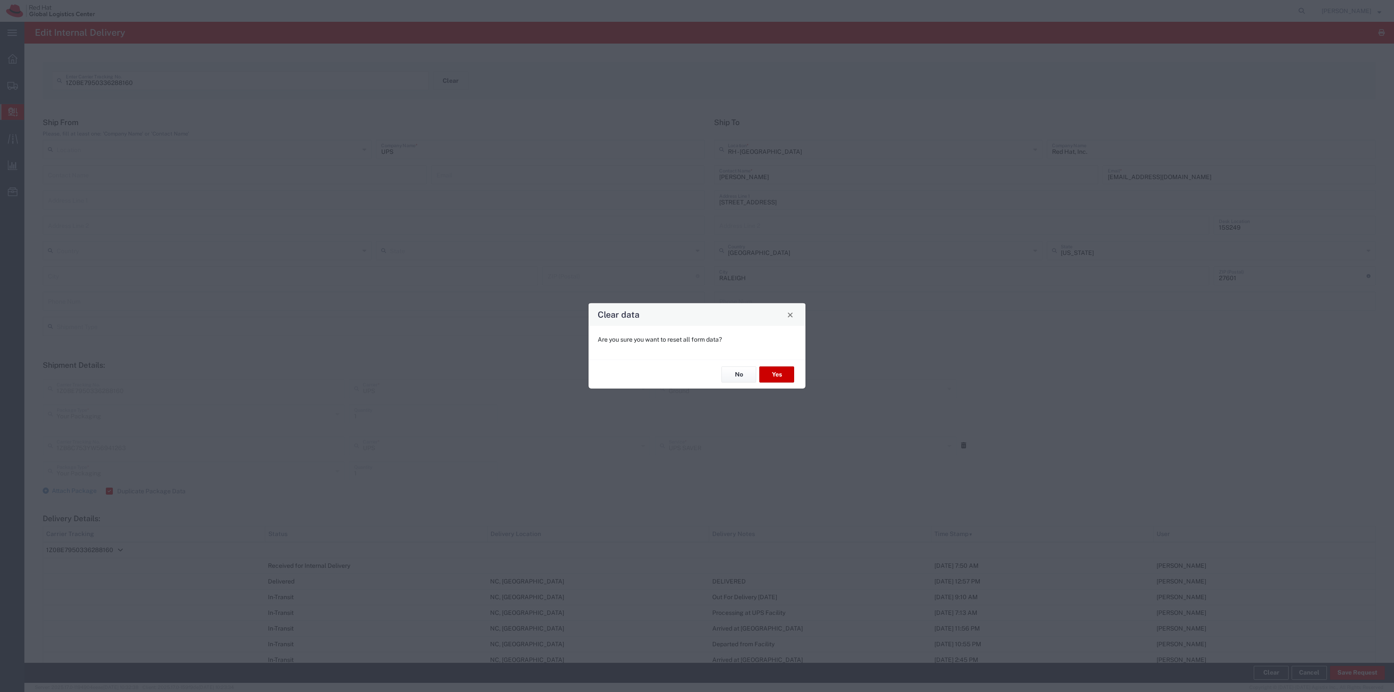
click at [783, 385] on div "No Yes" at bounding box center [696, 373] width 217 height 29
click at [783, 379] on button "Yes" at bounding box center [776, 374] width 35 height 16
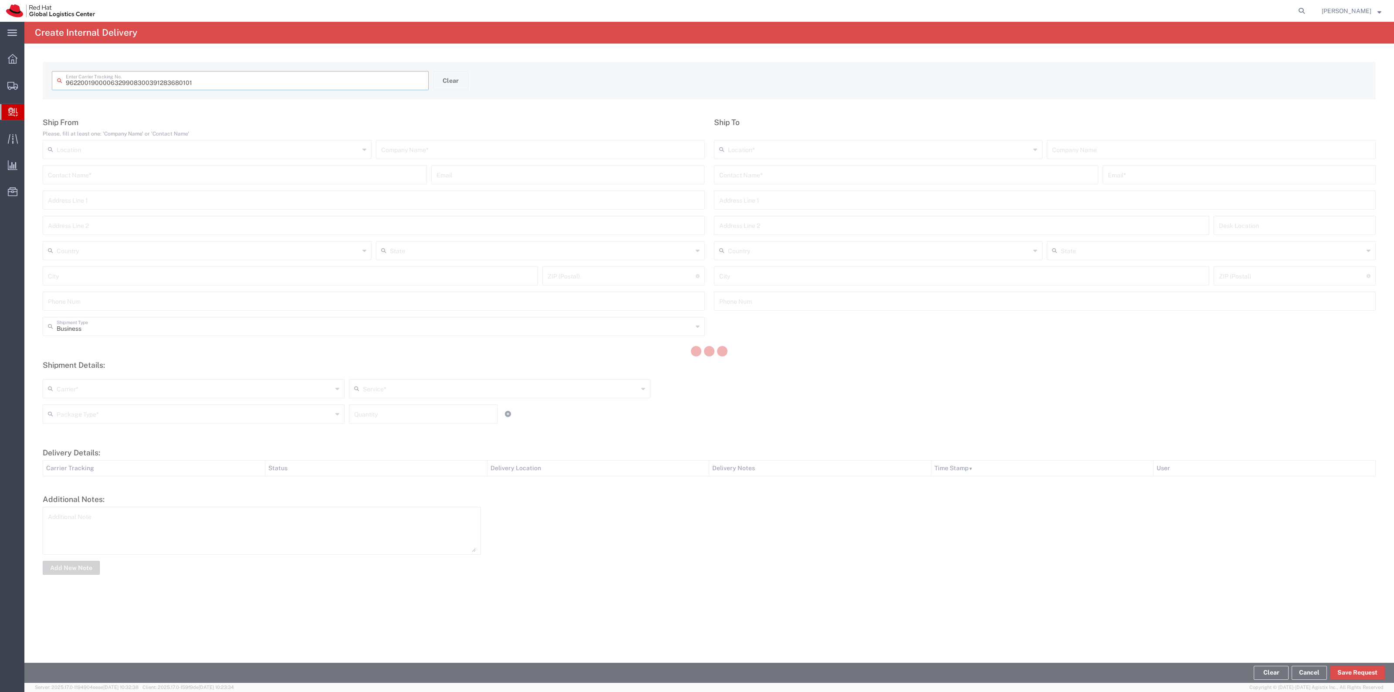
type input "391283680101"
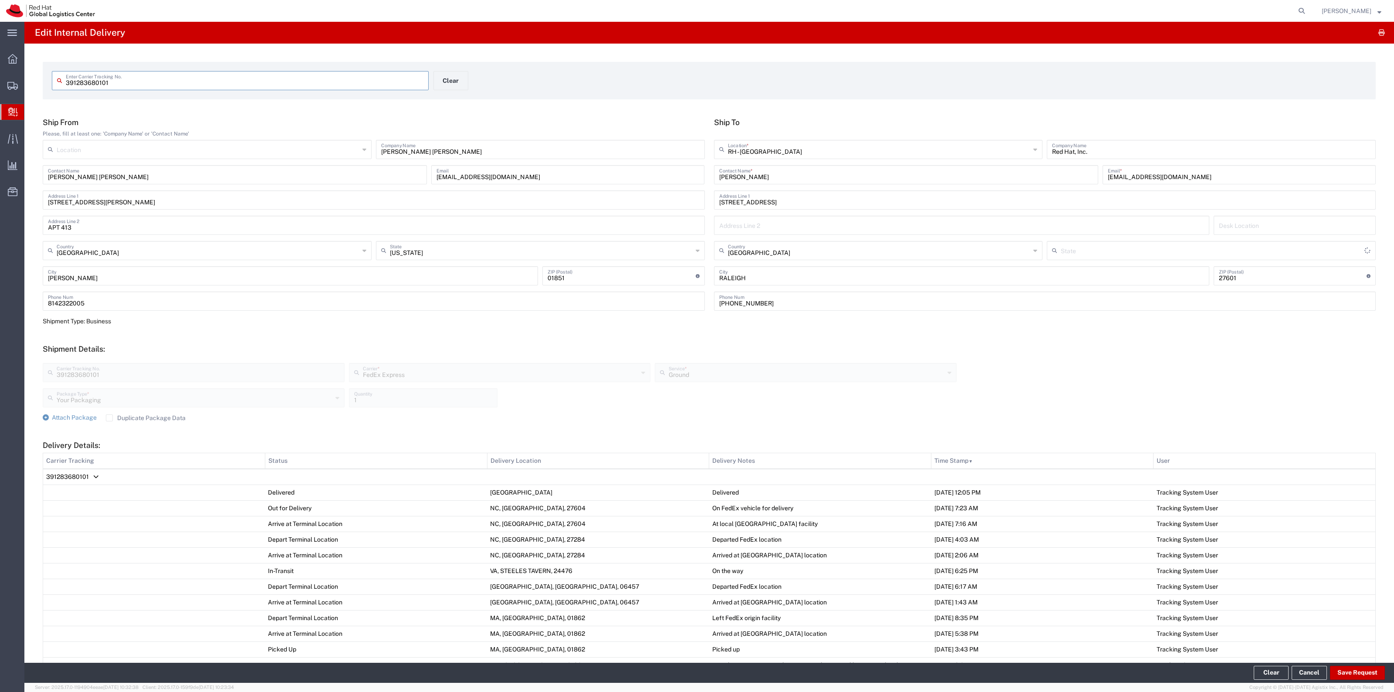
type input "North Carolina"
click at [81, 412] on div "Your Packaging Package Type * Your Packaging Case(s) Envelope PAK Skid(s) 1 Qua…" at bounding box center [500, 400] width 918 height 25
click at [75, 414] on div "Shipment Details: 391283680101 Carrier Tracking No. FedEx Express Carrier * Fed…" at bounding box center [709, 383] width 1333 height 78
click at [74, 416] on span "Attach Package" at bounding box center [74, 417] width 45 height 7
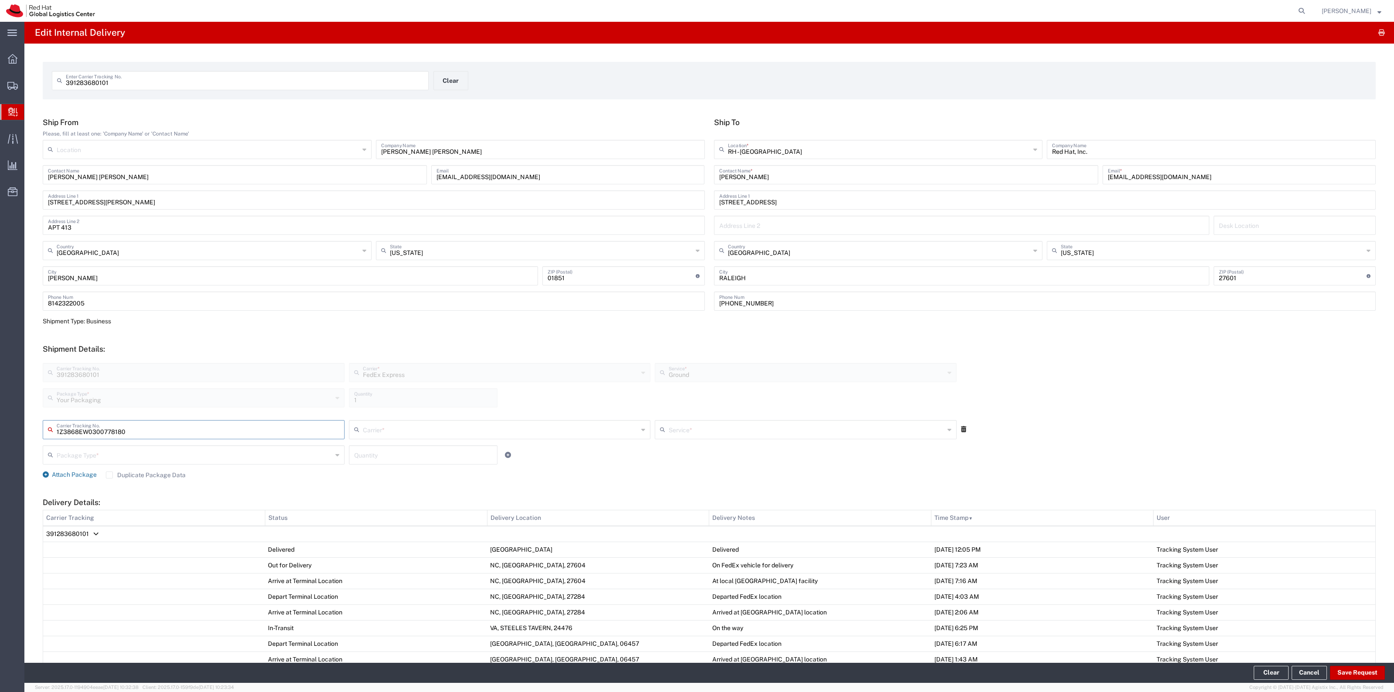
type input "1Z3868EW0300778180"
click at [377, 429] on input "text" at bounding box center [501, 428] width 276 height 15
click at [388, 531] on span "UPS" at bounding box center [497, 534] width 298 height 14
type input "UPS"
click at [739, 435] on input "text" at bounding box center [807, 428] width 276 height 15
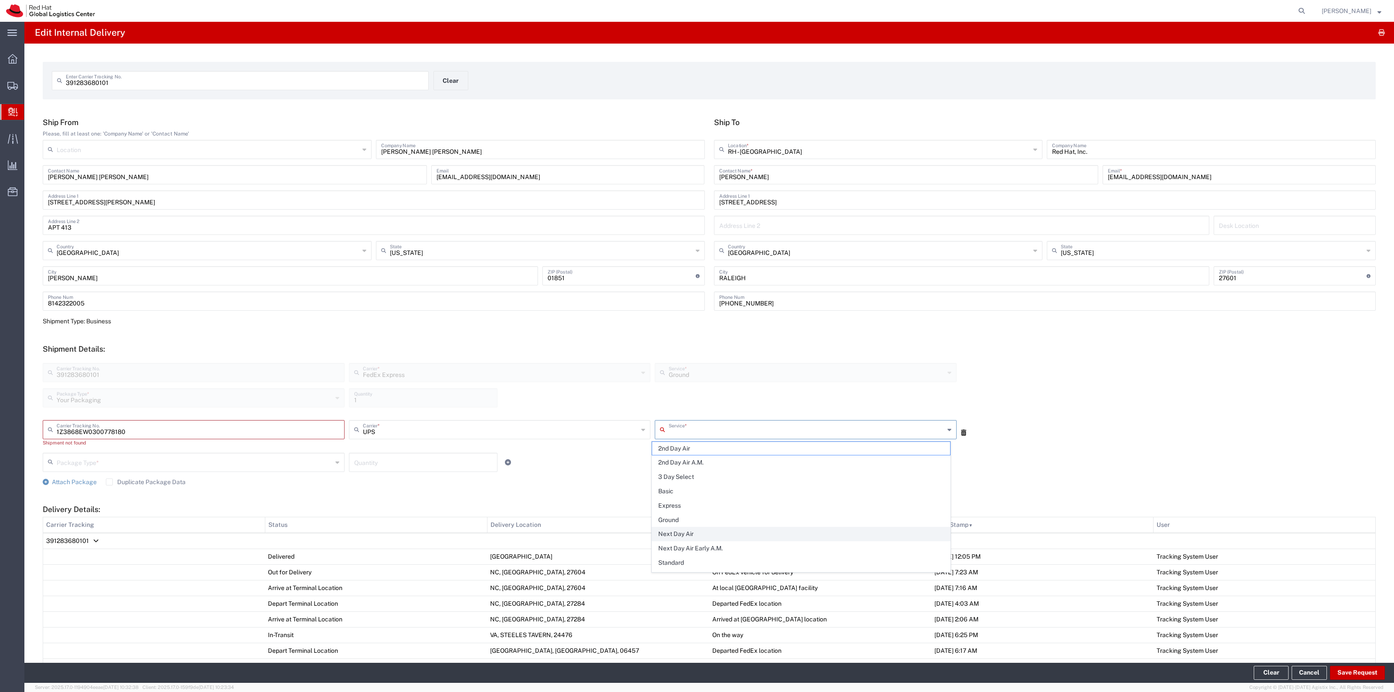
click at [666, 528] on ul "2nd Day Air 2nd Day Air A.M. 3 Day Select Basic Express Ground Next Day Air Nex…" at bounding box center [801, 541] width 299 height 200
click at [666, 521] on span "Ground" at bounding box center [801, 520] width 298 height 14
type input "Ground"
click at [301, 460] on input "text" at bounding box center [195, 461] width 276 height 15
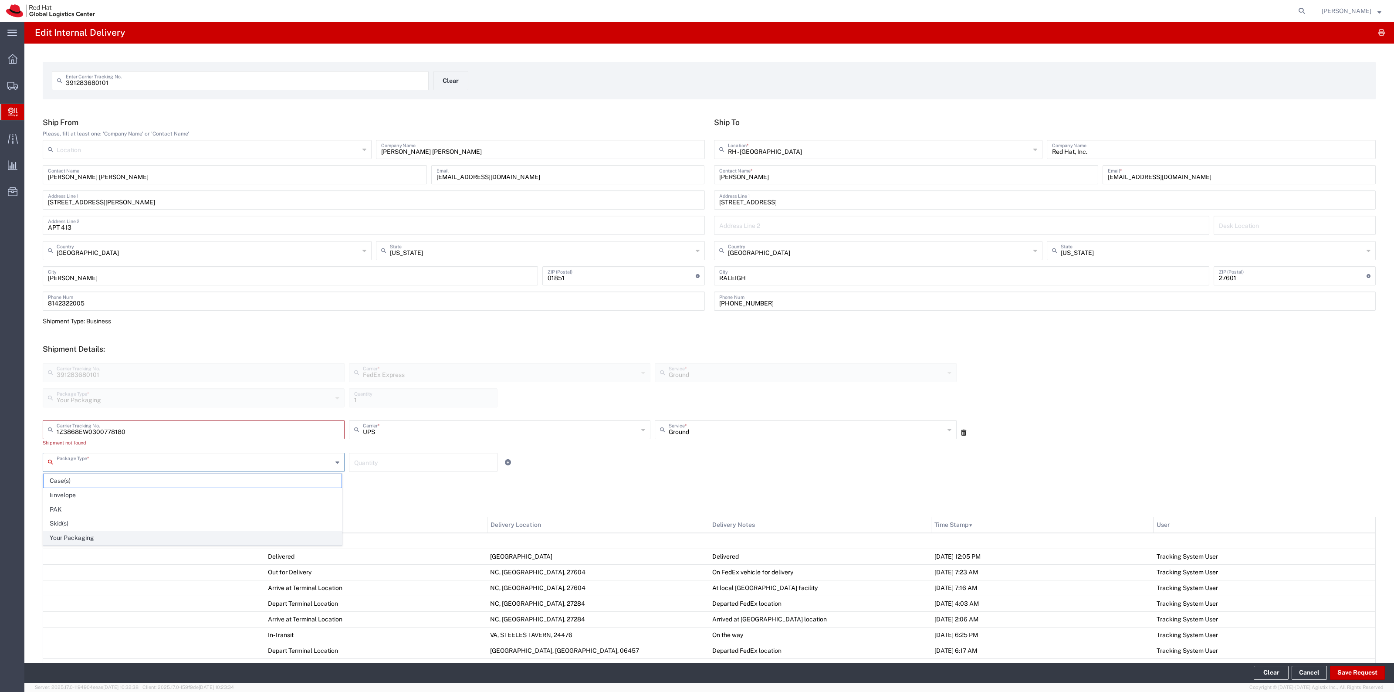
click at [184, 540] on span "Your Packaging" at bounding box center [193, 538] width 298 height 14
type input "Your Packaging"
click at [382, 465] on input "number" at bounding box center [423, 461] width 138 height 15
type input "1"
drag, startPoint x: 771, startPoint y: 179, endPoint x: 708, endPoint y: 170, distance: 63.9
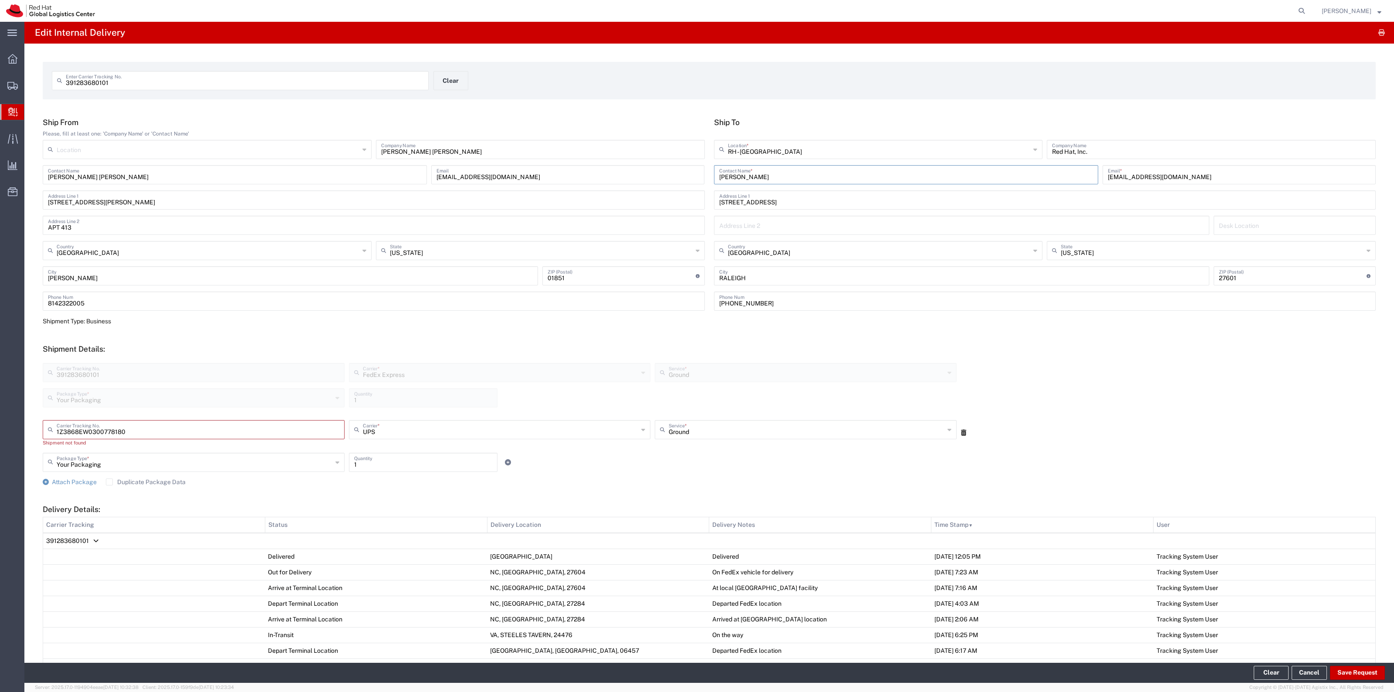
click at [712, 170] on agx-input-control "Panashe GARAH Contact Name *" at bounding box center [906, 174] width 389 height 19
type input "ITHD"
type input "bunker@redhat.com"
click at [1337, 668] on button "Save Request" at bounding box center [1357, 673] width 55 height 14
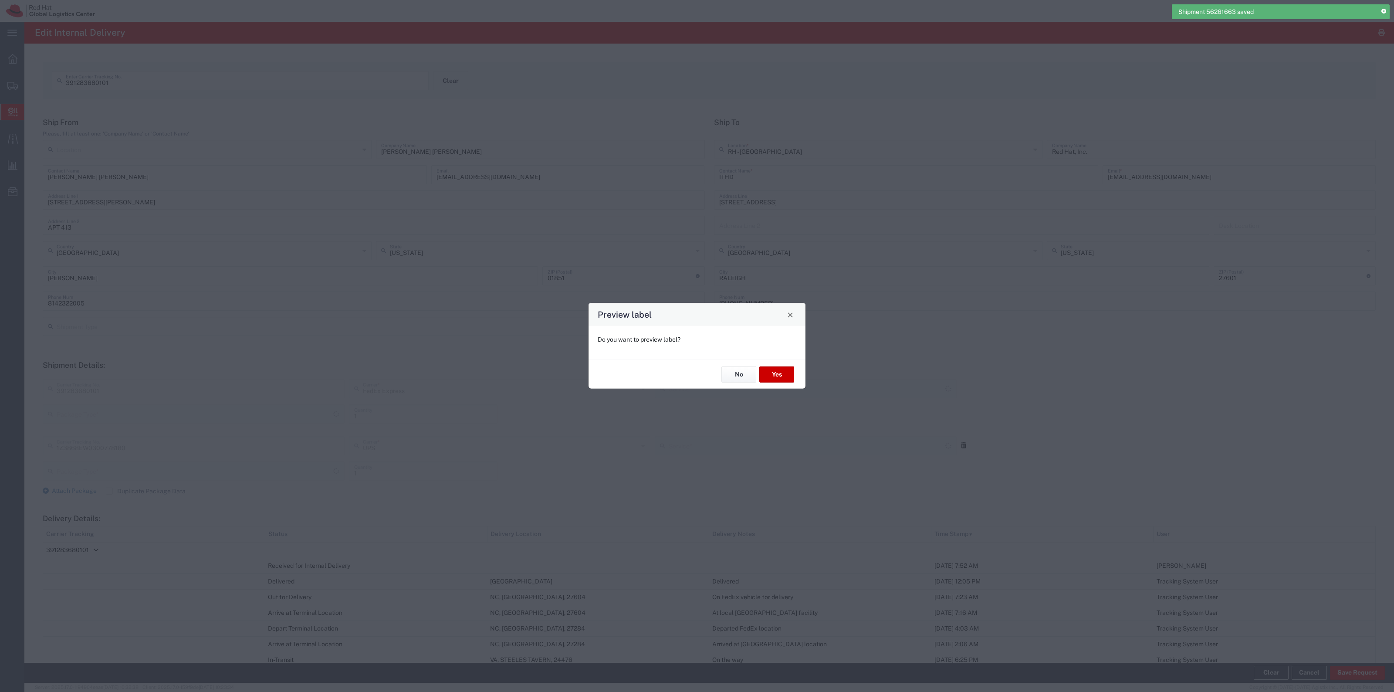
type input "Your Packaging"
type input "Ground"
type input "Your Packaging"
click at [751, 372] on button "No" at bounding box center [738, 374] width 35 height 16
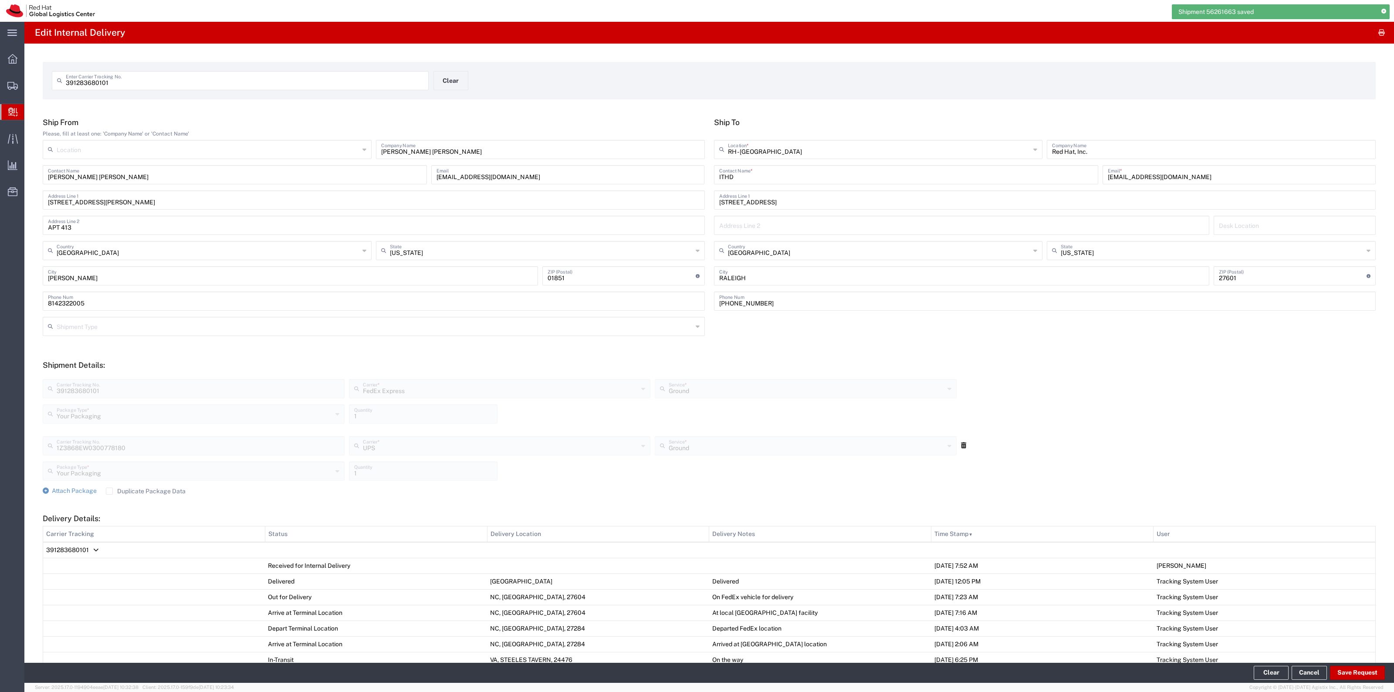
scroll to position [274, 0]
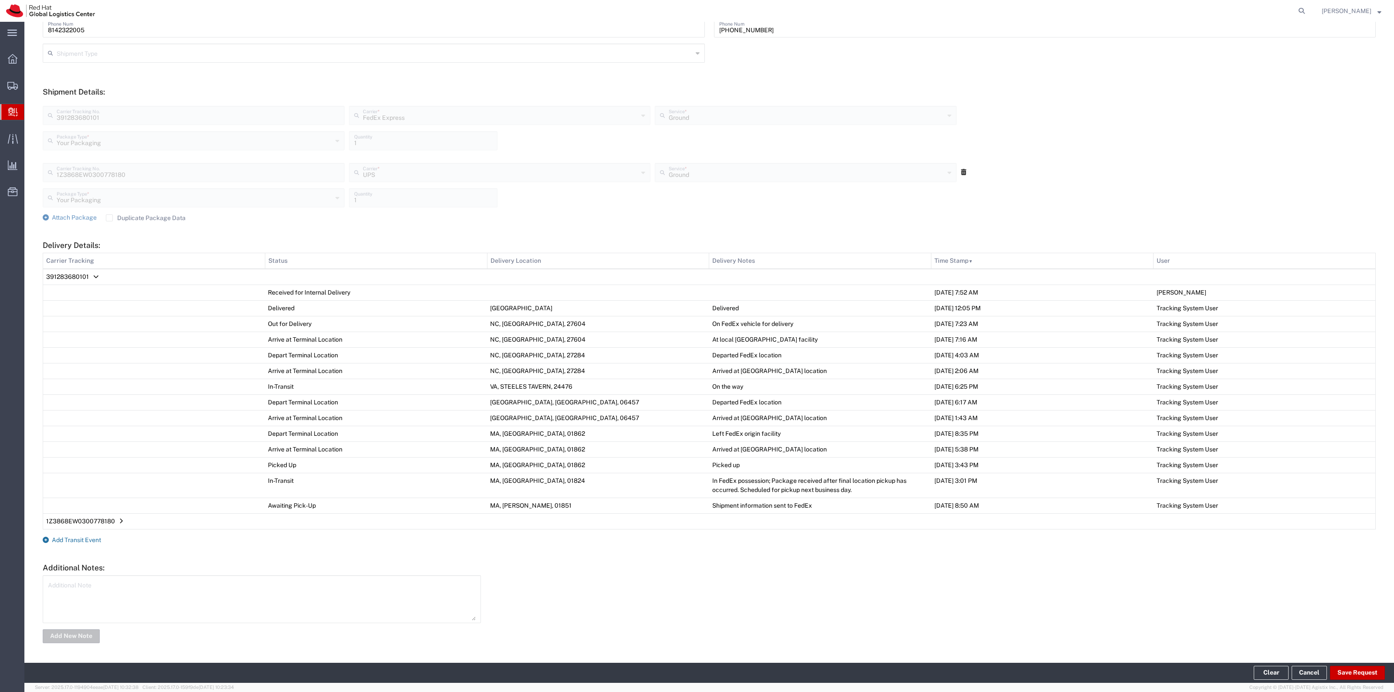
click at [85, 538] on span "Add Transit Event" at bounding box center [76, 539] width 49 height 7
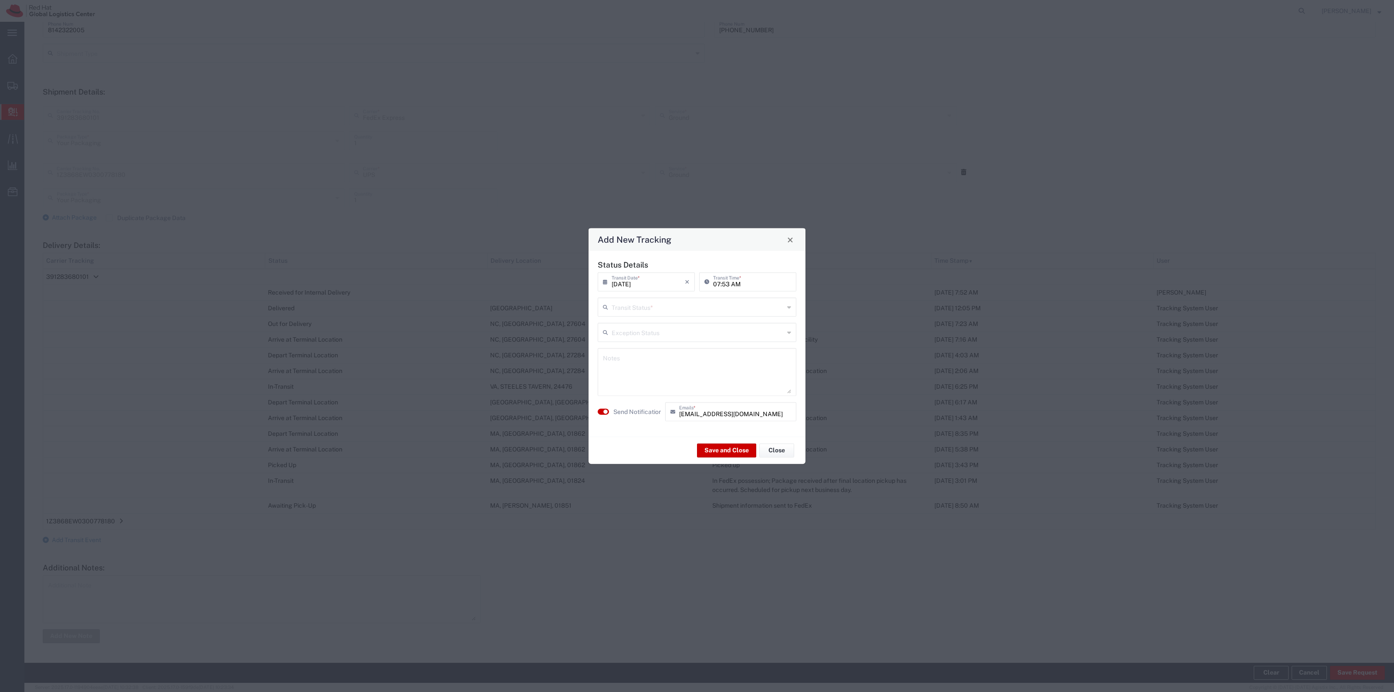
click at [658, 310] on input "text" at bounding box center [698, 306] width 172 height 15
click at [651, 324] on span "Delivery Confirmation" at bounding box center [696, 326] width 197 height 14
type input "Delivery Confirmation"
click at [726, 451] on button "Save and Close" at bounding box center [726, 450] width 59 height 14
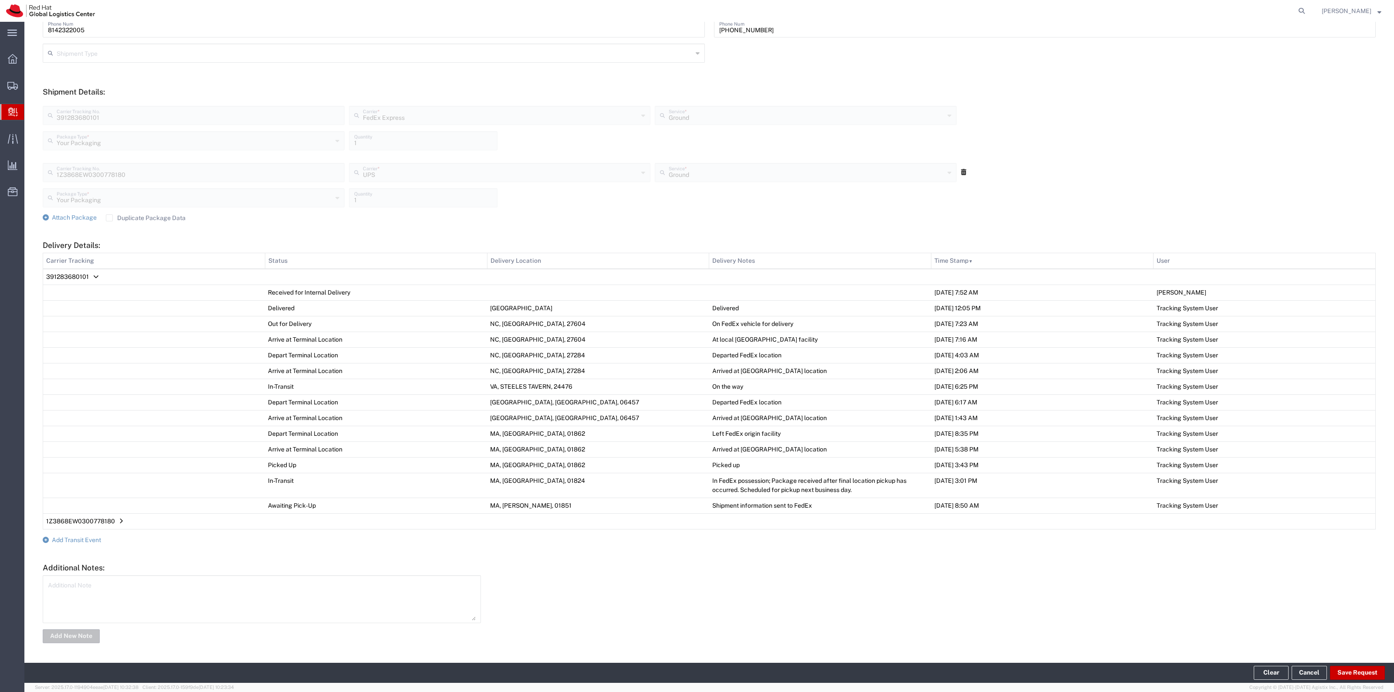
scroll to position [0, 0]
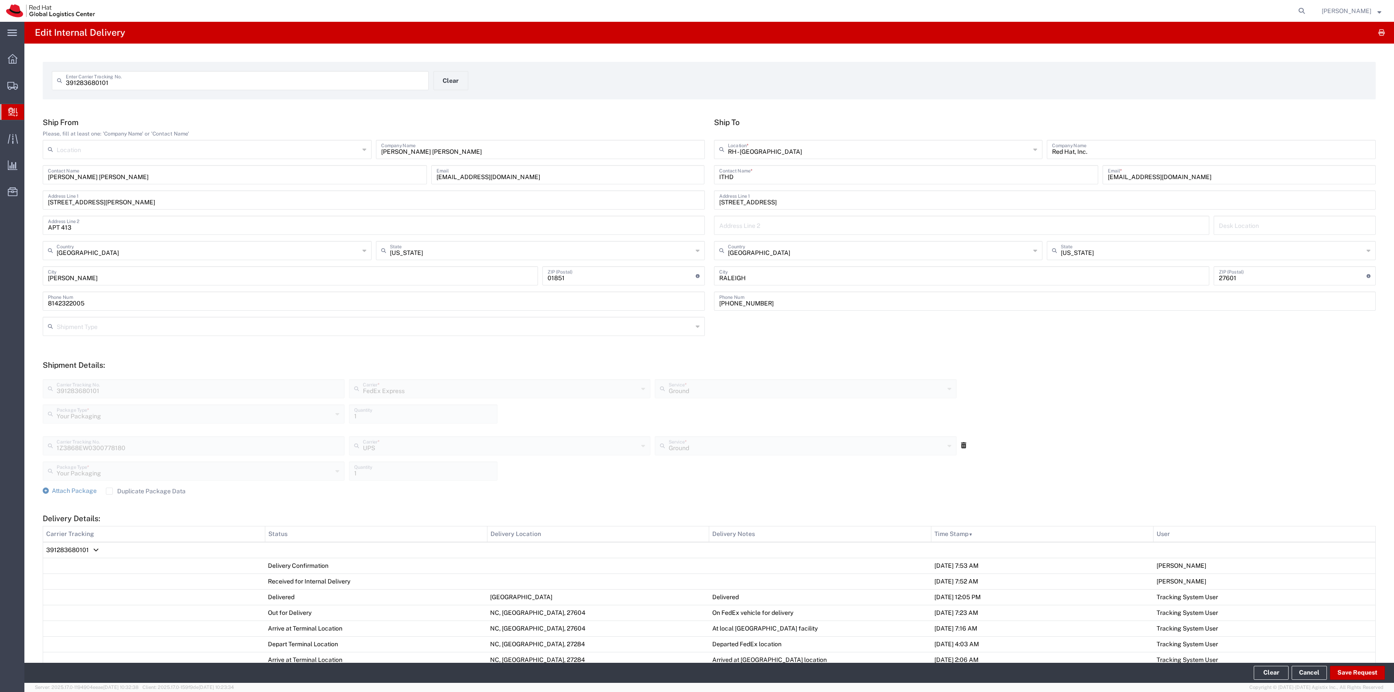
click at [463, 91] on div "391283680101 Enter Carrier Tracking No. Clear" at bounding box center [433, 83] width 772 height 25
click at [463, 88] on button "Clear" at bounding box center [450, 80] width 35 height 19
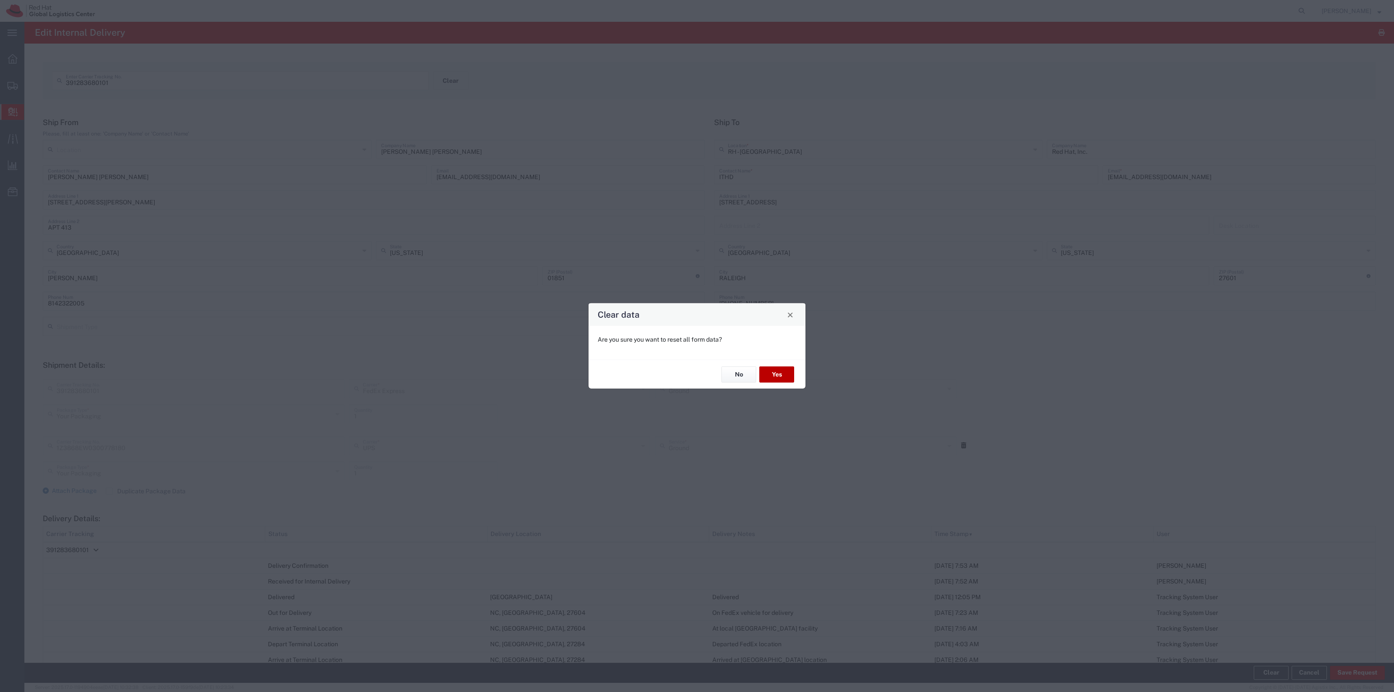
click at [789, 380] on button "Yes" at bounding box center [776, 374] width 35 height 16
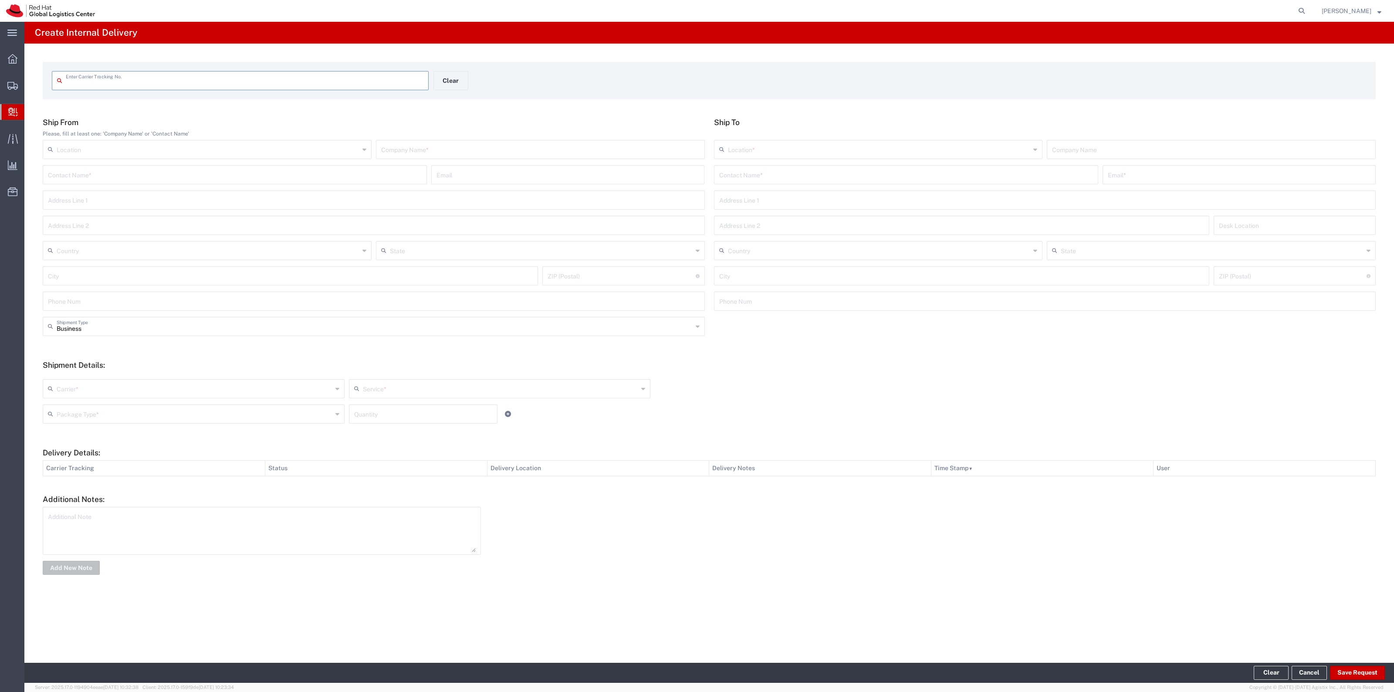
click at [370, 81] on input "text" at bounding box center [245, 79] width 358 height 15
type input "472545380542"
click at [783, 183] on input "text" at bounding box center [906, 181] width 374 height 15
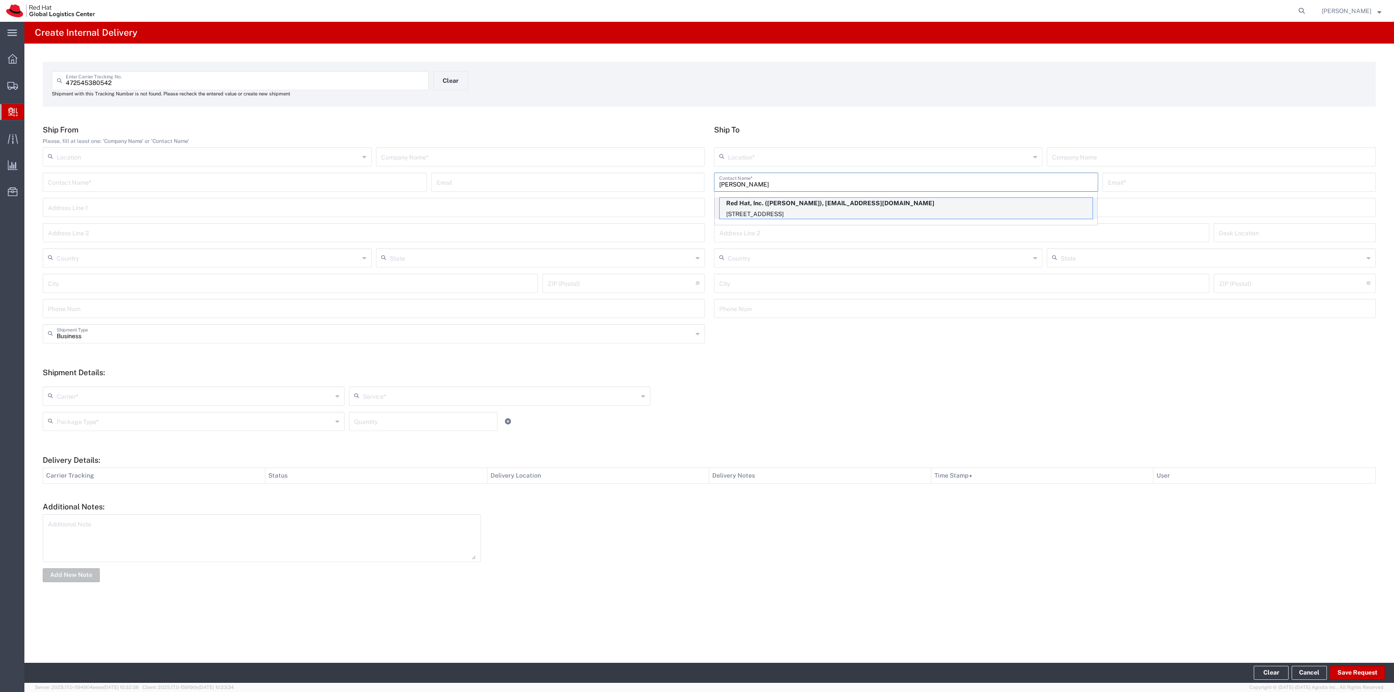
type input "Tim Traub"
click at [782, 197] on div "Red Hat, Inc. (Tim Traub), ttraub@redhat.com 100 East Davie Street, FLEX, RALEI…" at bounding box center [906, 208] width 374 height 22
type input "RH - Raleigh"
type input "Red Hat, Inc."
type input "ttraub@redhat.com"
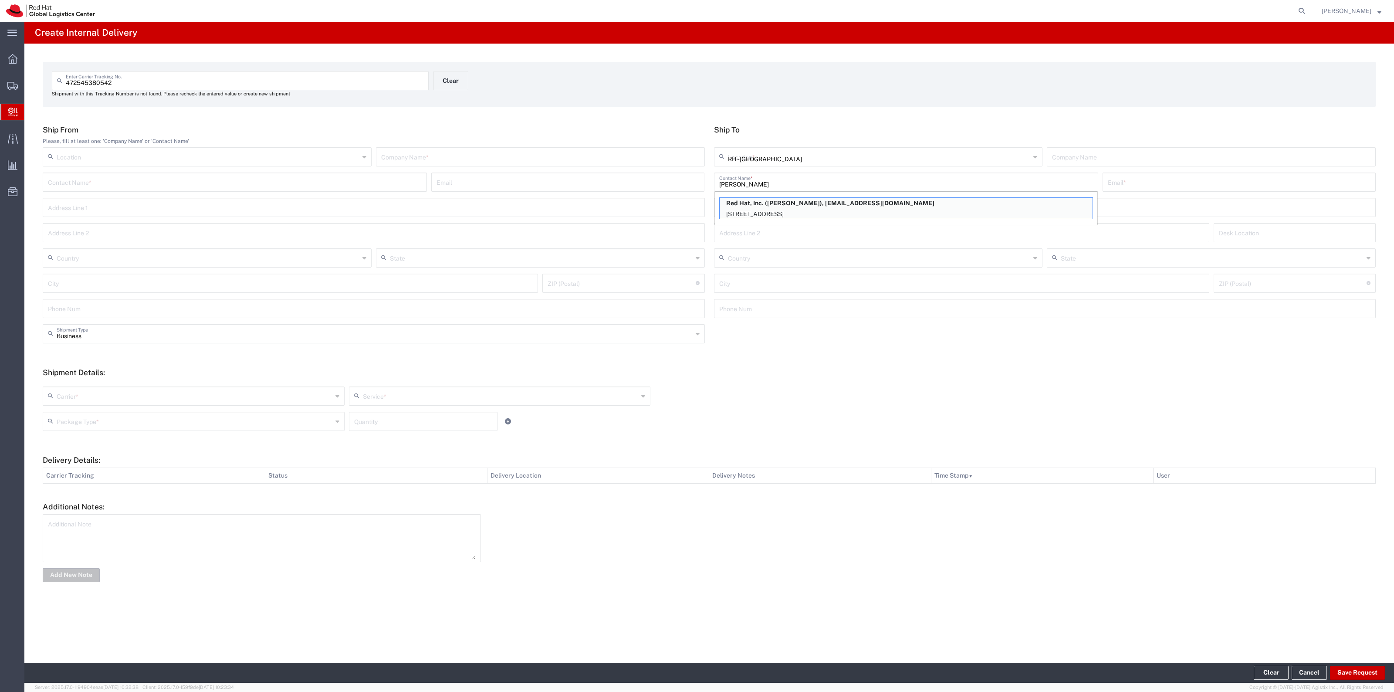
type input "100 East Davie Street"
type input "FLEX"
type input "United States"
type input "RALEIGH"
type input "27601"
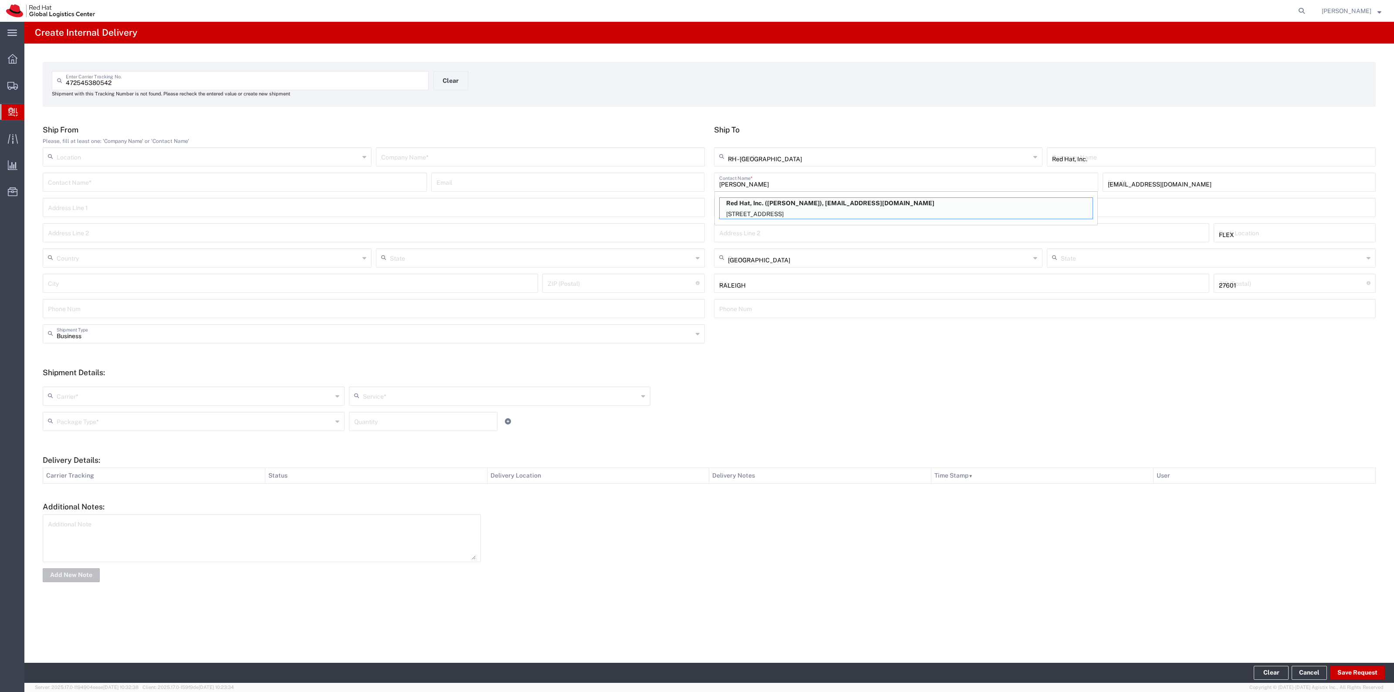
type input "North Carolina"
click at [680, 159] on input "text" at bounding box center [540, 156] width 318 height 15
type input "FedEx"
click at [216, 392] on input "text" at bounding box center [195, 395] width 276 height 15
click at [178, 441] on span "FedEx Express" at bounding box center [194, 443] width 300 height 14
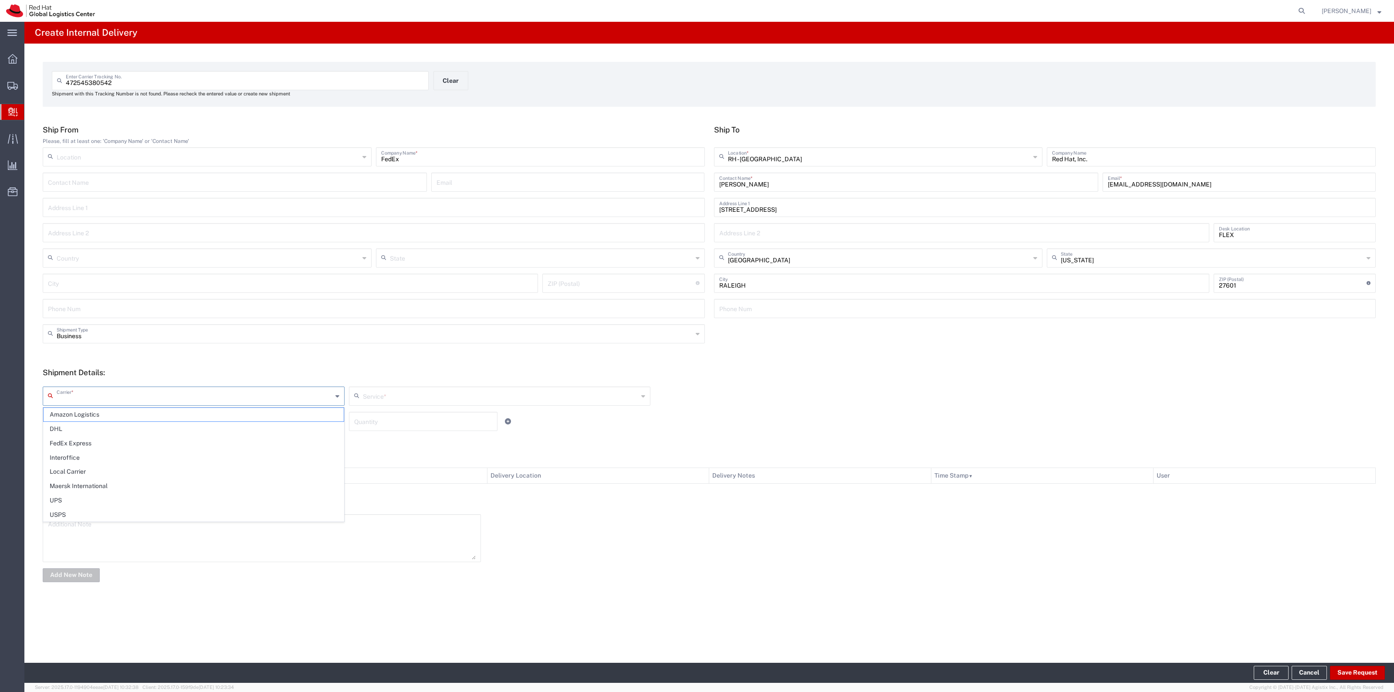
type input "FedEx Express"
click at [396, 412] on div "Quantity" at bounding box center [423, 421] width 149 height 19
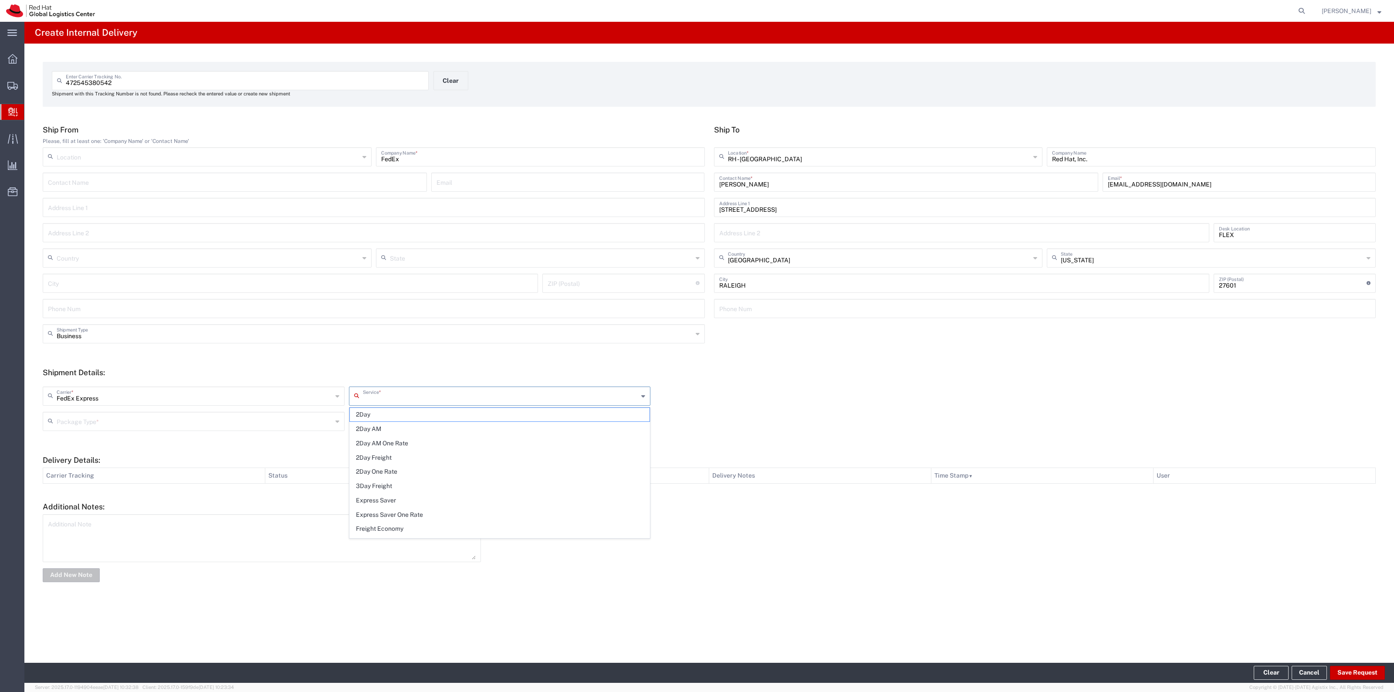
click at [403, 401] on input "text" at bounding box center [501, 395] width 276 height 15
click at [404, 438] on span "Ground" at bounding box center [500, 434] width 300 height 14
type input "Ground"
click at [121, 418] on input "text" at bounding box center [195, 420] width 276 height 15
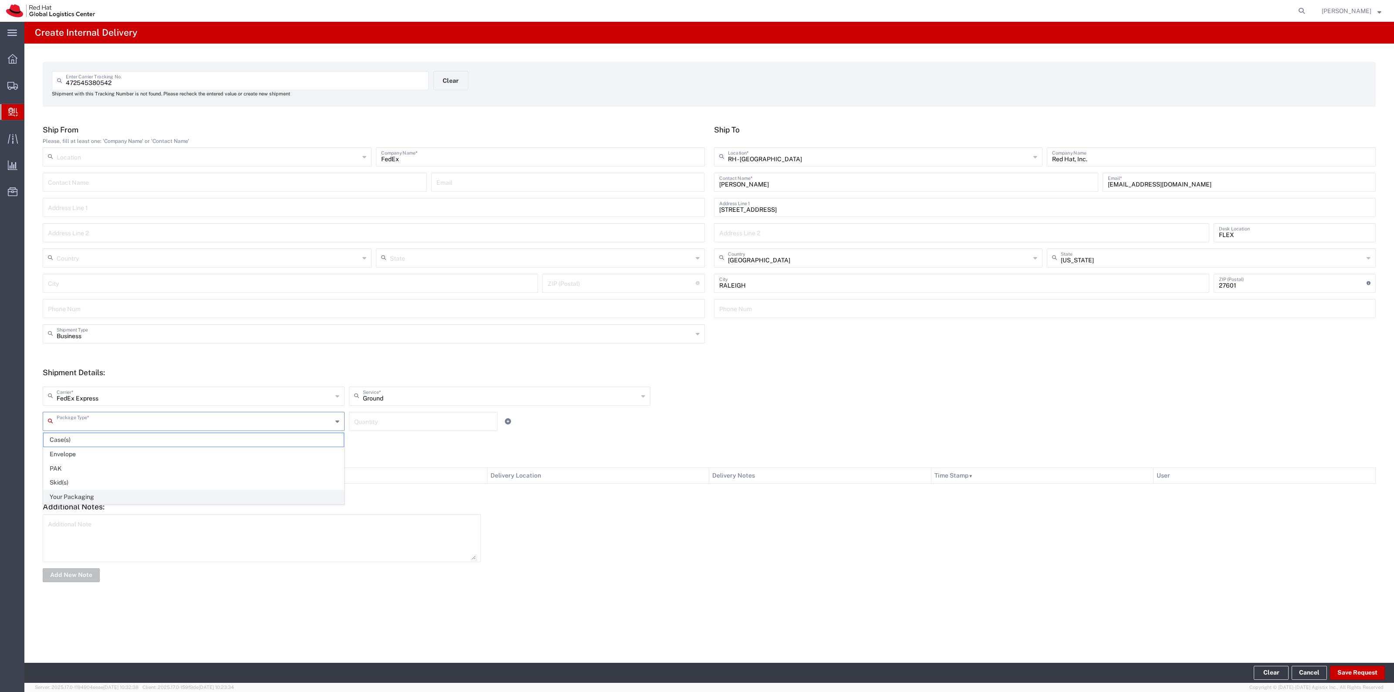
click at [113, 493] on span "Your Packaging" at bounding box center [194, 497] width 300 height 14
type input "Your Packaging"
click at [447, 427] on input "number" at bounding box center [423, 420] width 138 height 15
type input "1"
click at [1355, 675] on button "Save Request" at bounding box center [1357, 673] width 55 height 14
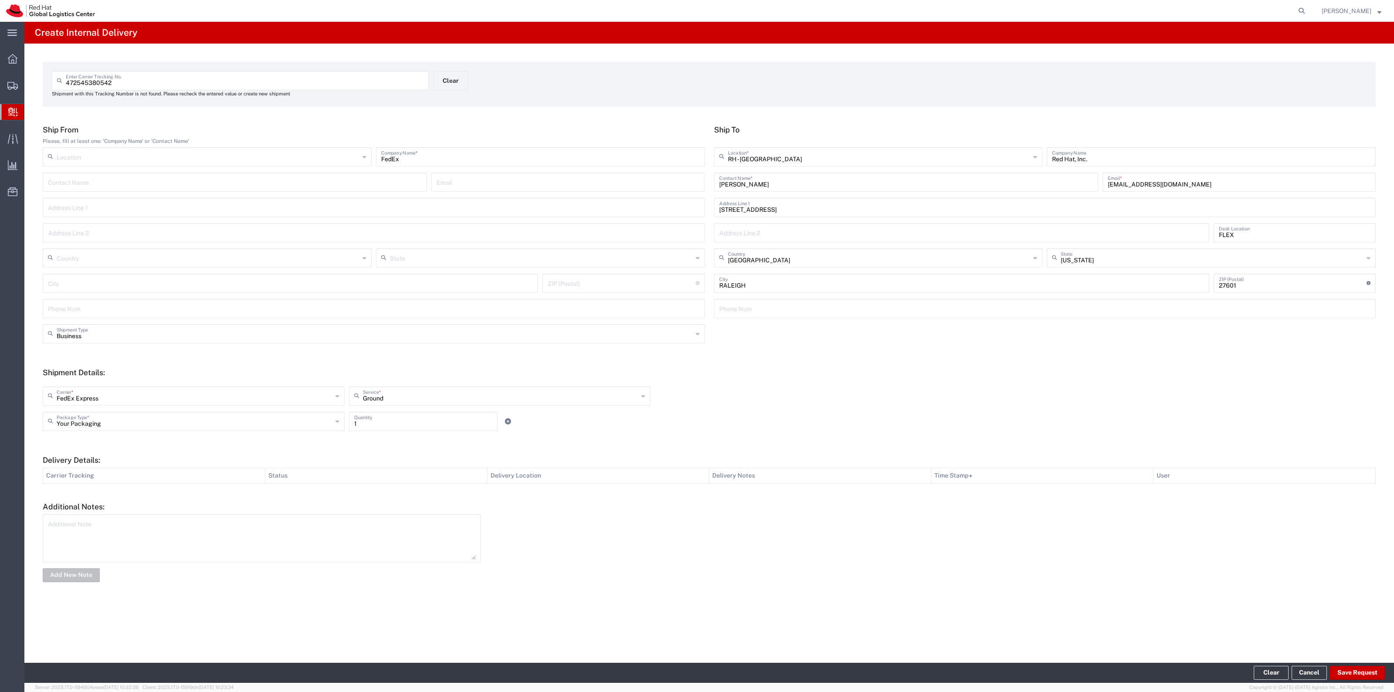
type input "United States"
type input "SPARTANBURG"
type input "29301"
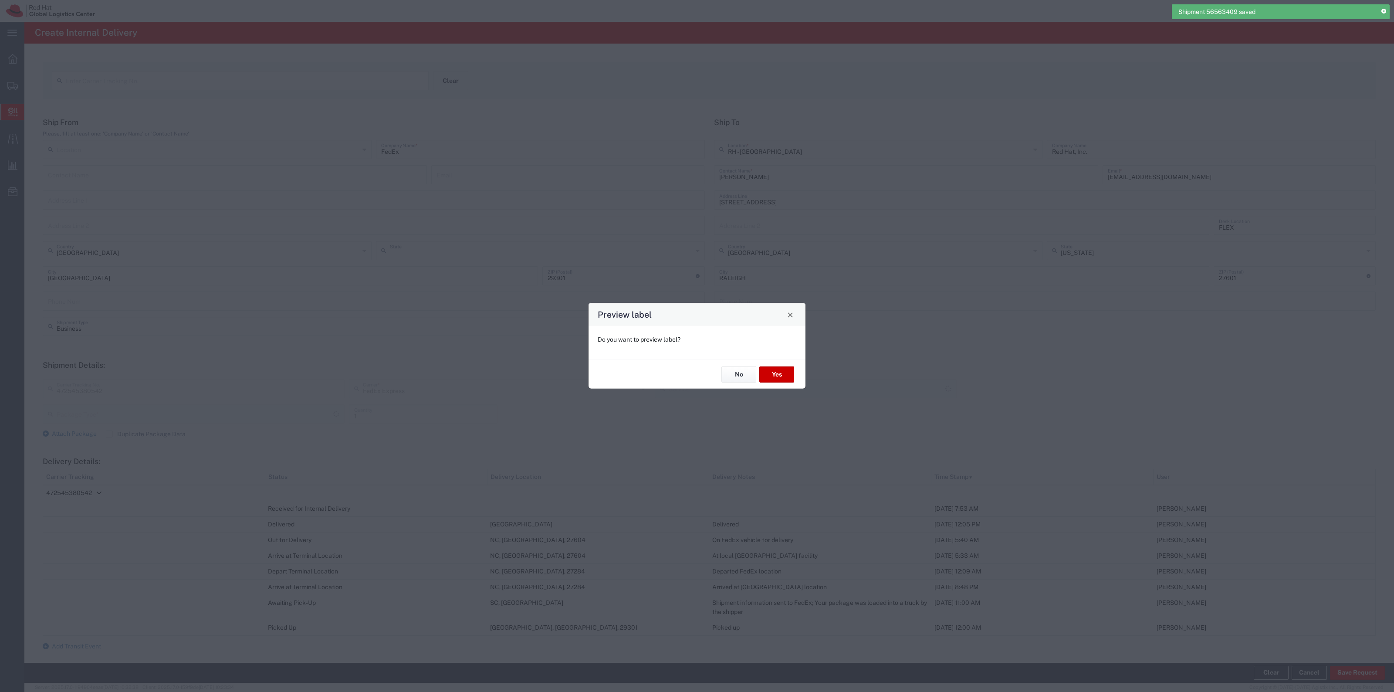
type input "South Carolina"
type input "Ground"
type input "Your Packaging"
click at [750, 375] on button "No" at bounding box center [738, 374] width 35 height 16
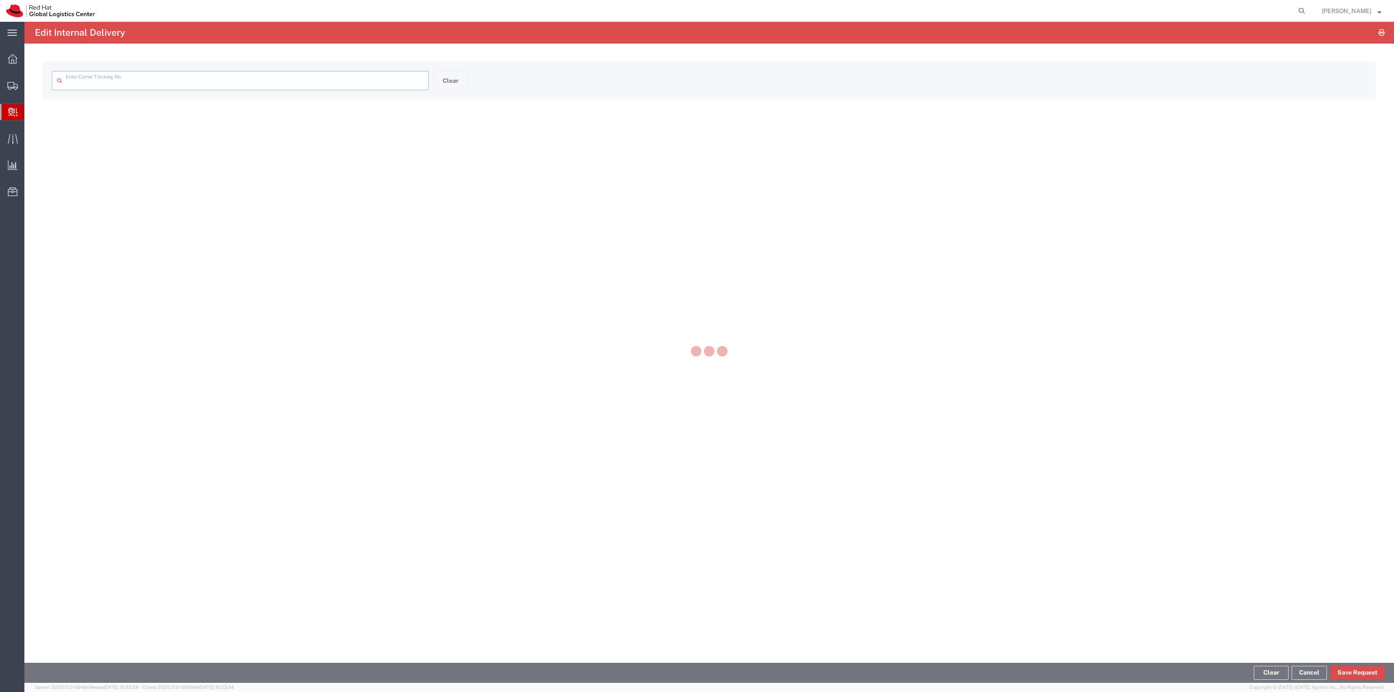
type input "472545380542"
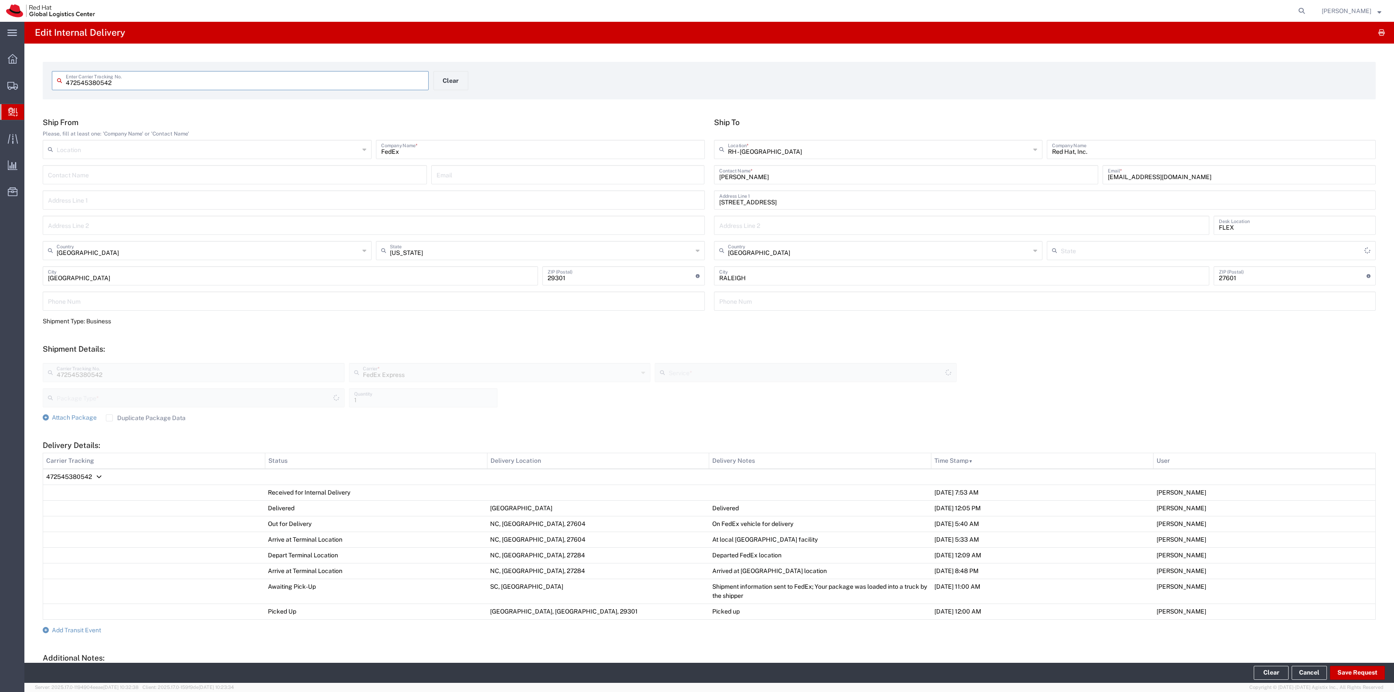
type input "Ground"
type input "Your Packaging"
type input "North Carolina"
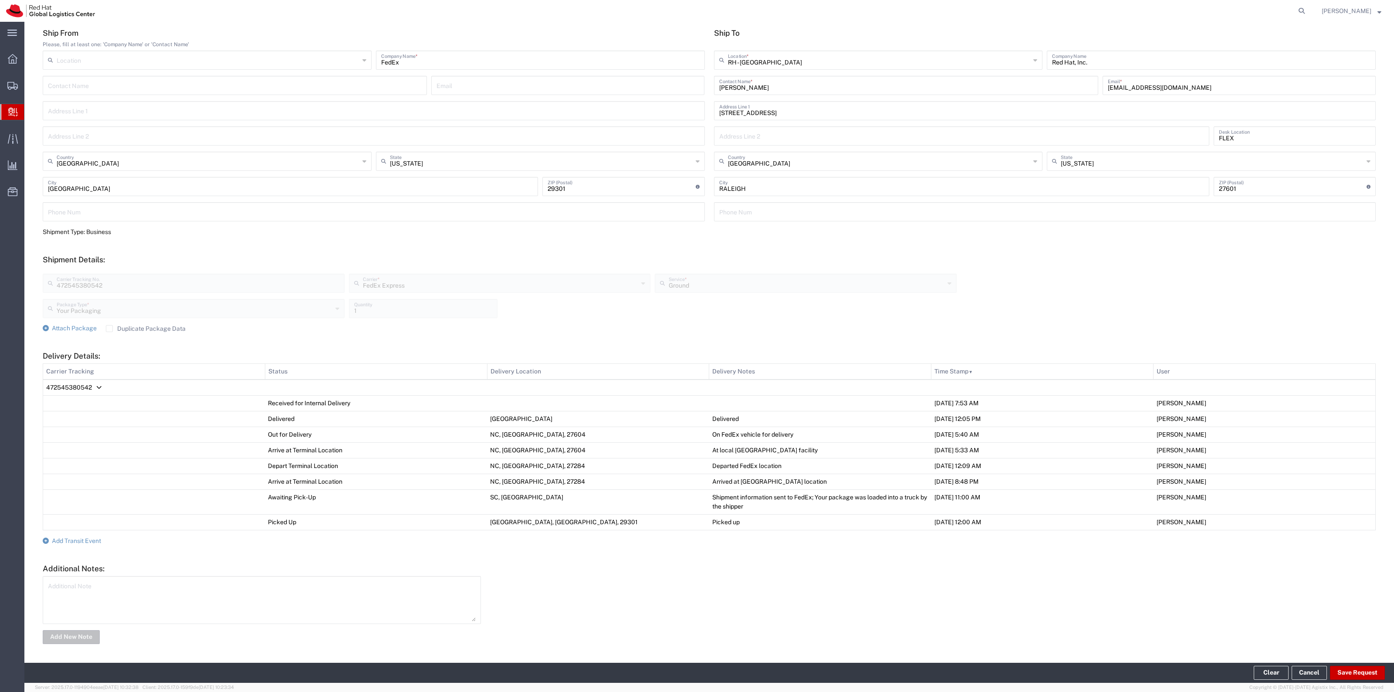
scroll to position [91, 0]
click at [103, 538] on form "Ship From Please, fill at least one: 'Company Name' or 'Contact Name' Location …" at bounding box center [709, 335] width 1333 height 617
click at [101, 537] on span "Add Transit Event" at bounding box center [76, 539] width 49 height 7
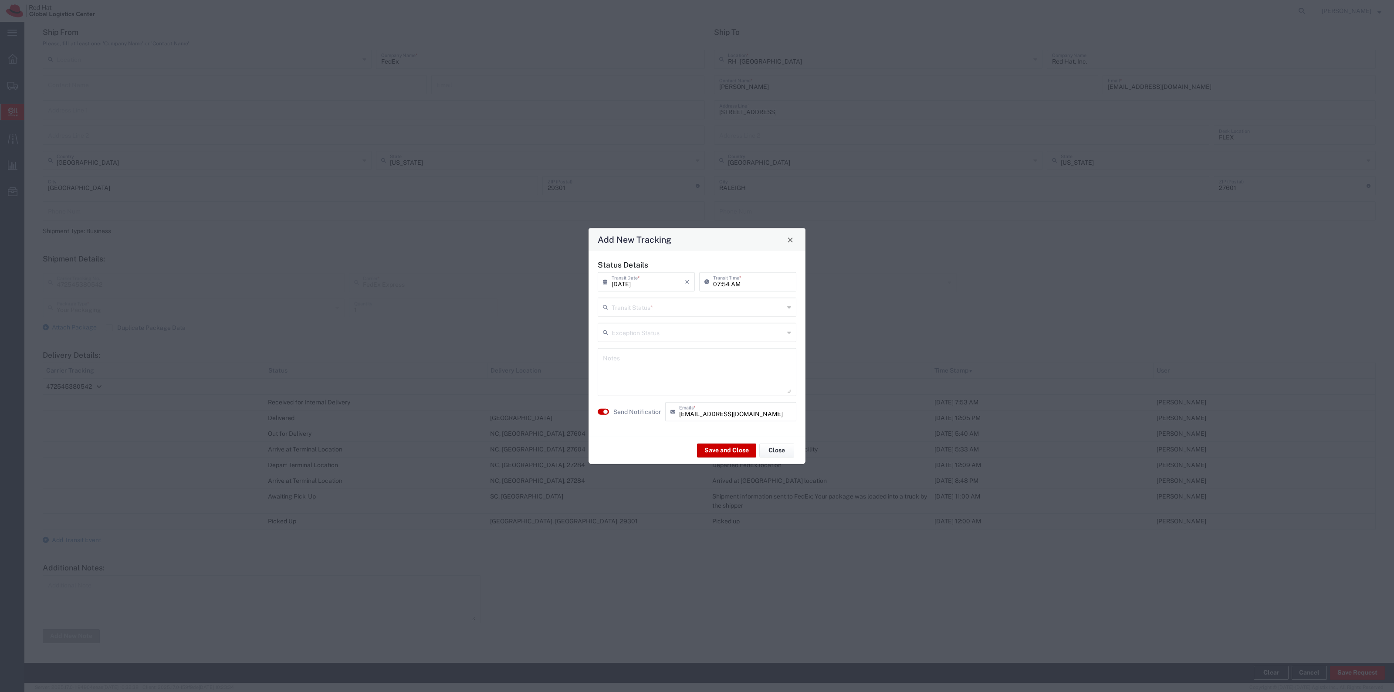
click at [684, 317] on div "Status Details 08/21/2025 × Transit Date * Cancel Apply 07:54 AM Transit Time *…" at bounding box center [697, 343] width 208 height 167
click at [682, 312] on input "text" at bounding box center [698, 306] width 172 height 15
click at [652, 324] on span "Delivery Confirmation" at bounding box center [696, 326] width 197 height 14
type input "Delivery Confirmation"
drag, startPoint x: 632, startPoint y: 399, endPoint x: 632, endPoint y: 409, distance: 10.0
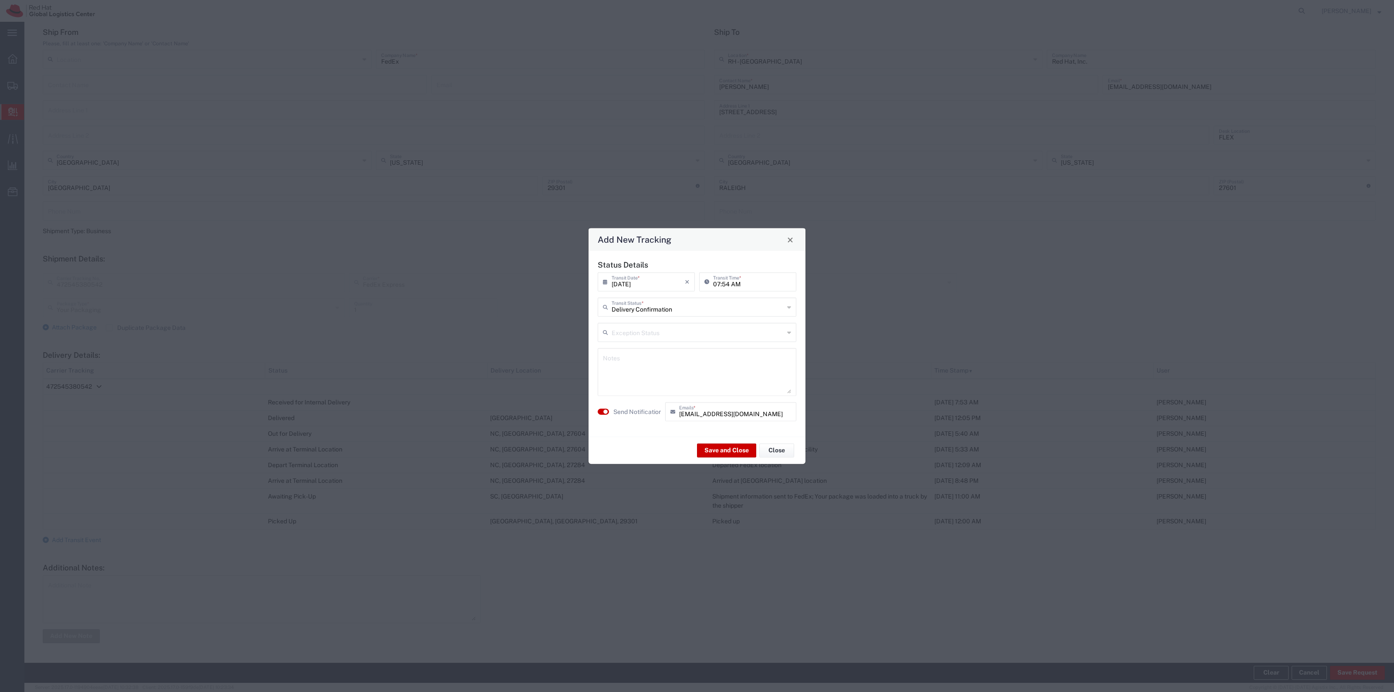
click at [632, 400] on div "Status Details 08/21/2025 × Transit Date * Cancel Apply 07:54 AM Transit Time *…" at bounding box center [697, 343] width 208 height 167
click at [632, 409] on label "Send Notification" at bounding box center [637, 411] width 49 height 9
click at [717, 447] on button "Save and Close" at bounding box center [726, 450] width 59 height 14
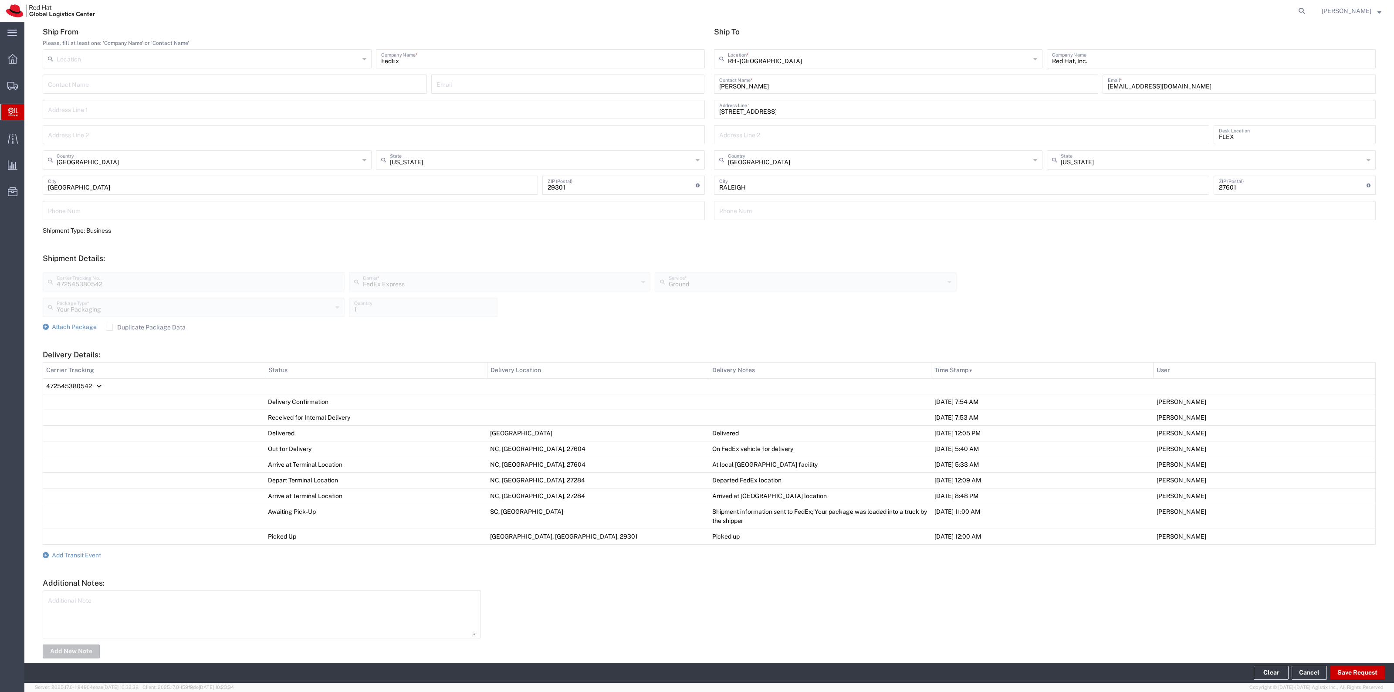
scroll to position [0, 0]
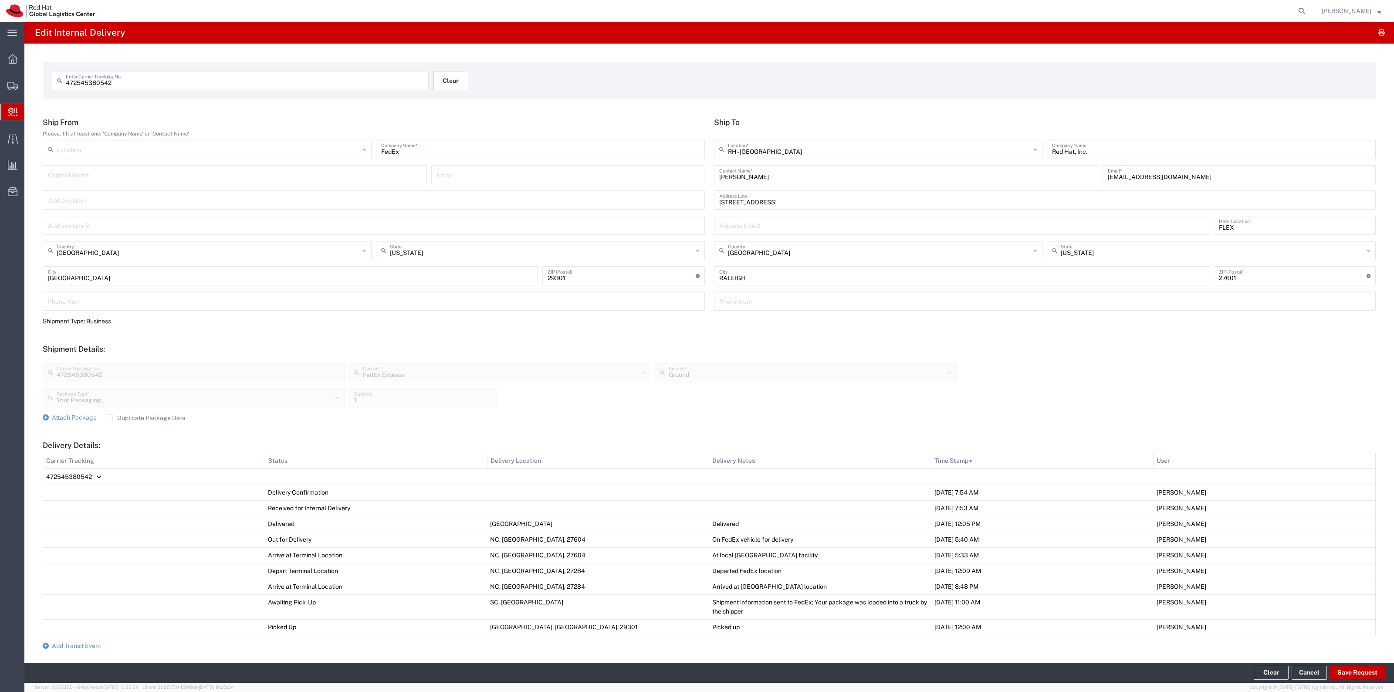
click at [446, 75] on button "Clear" at bounding box center [450, 80] width 35 height 19
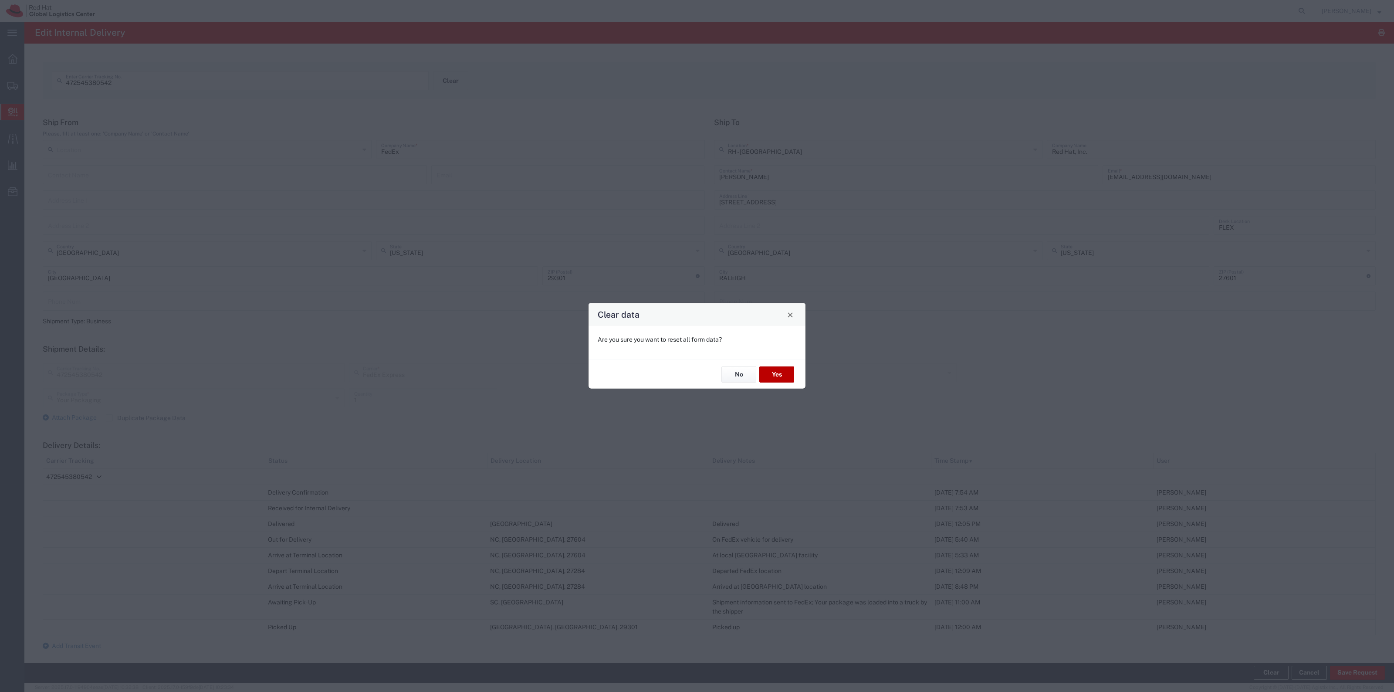
click at [792, 370] on button "Yes" at bounding box center [776, 374] width 35 height 16
